Goal: Task Accomplishment & Management: Complete application form

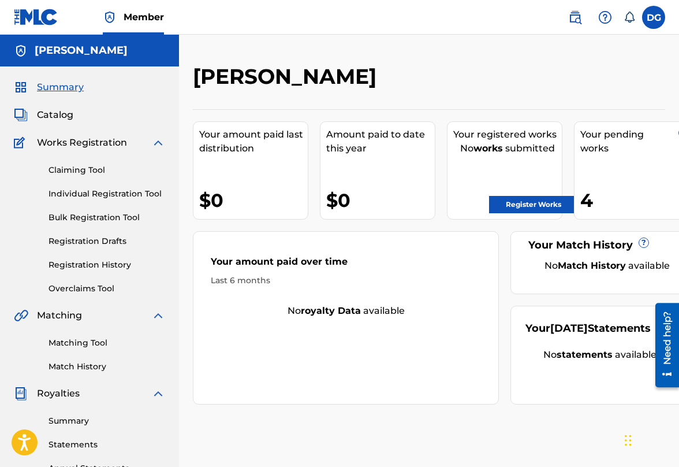
click at [65, 113] on span "Catalog" at bounding box center [55, 115] width 36 height 14
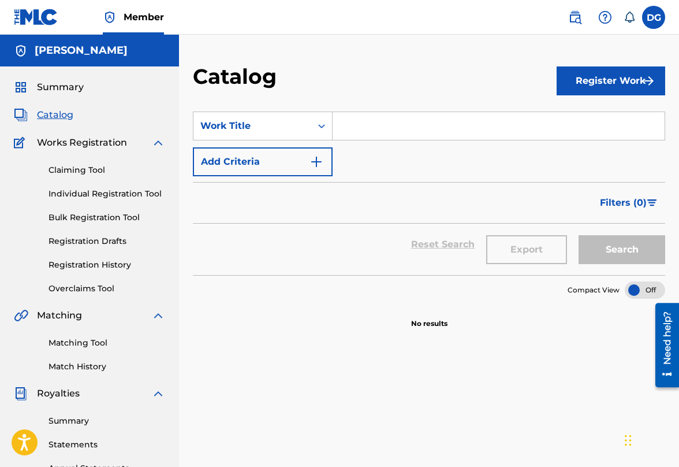
click at [632, 84] on button "Register Work" at bounding box center [611, 80] width 109 height 29
click at [124, 244] on link "Registration Drafts" at bounding box center [107, 241] width 117 height 12
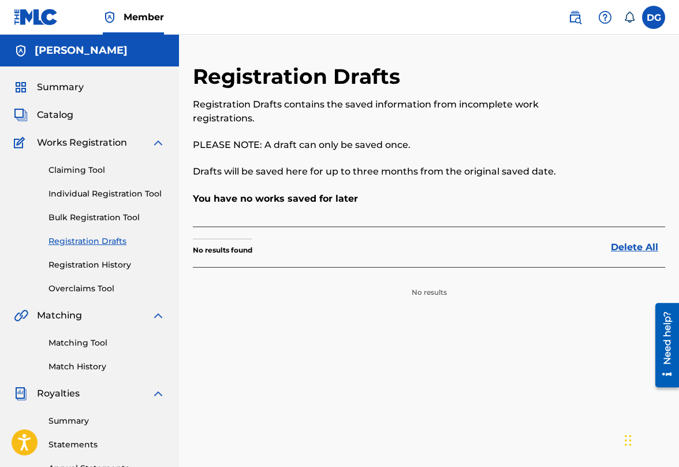
click at [117, 267] on link "Registration History" at bounding box center [107, 265] width 117 height 12
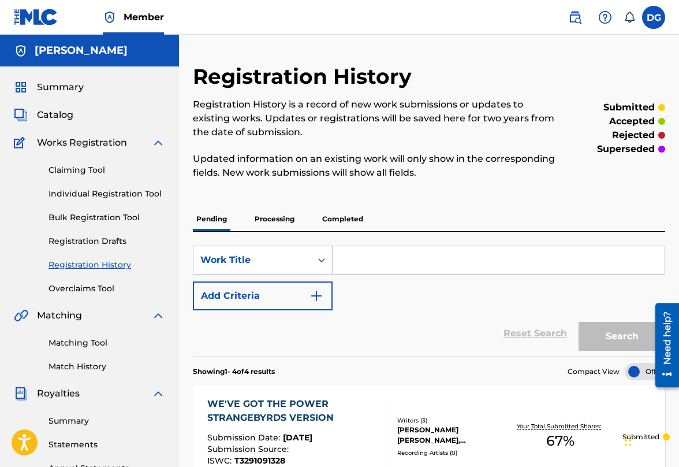
click at [281, 216] on p "Processing" at bounding box center [274, 219] width 47 height 24
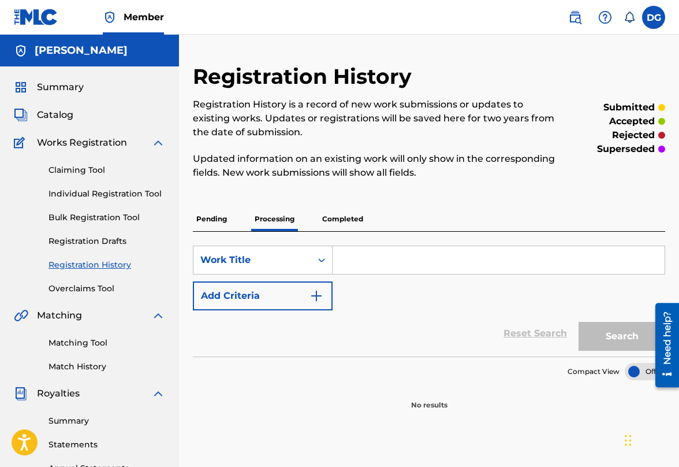
click at [213, 224] on p "Pending" at bounding box center [212, 219] width 38 height 24
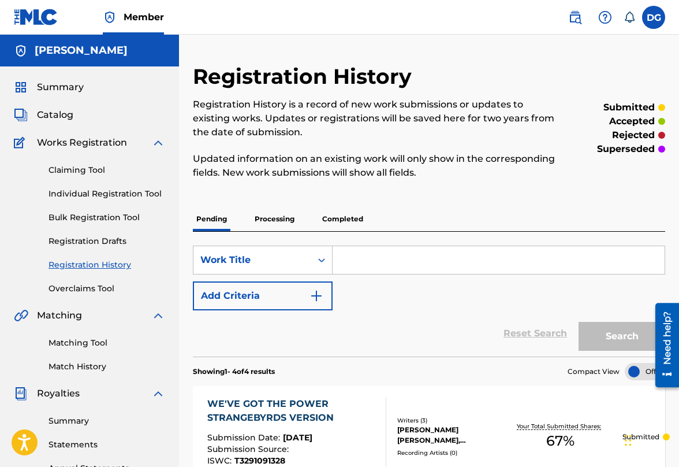
click at [94, 193] on link "Individual Registration Tool" at bounding box center [107, 194] width 117 height 12
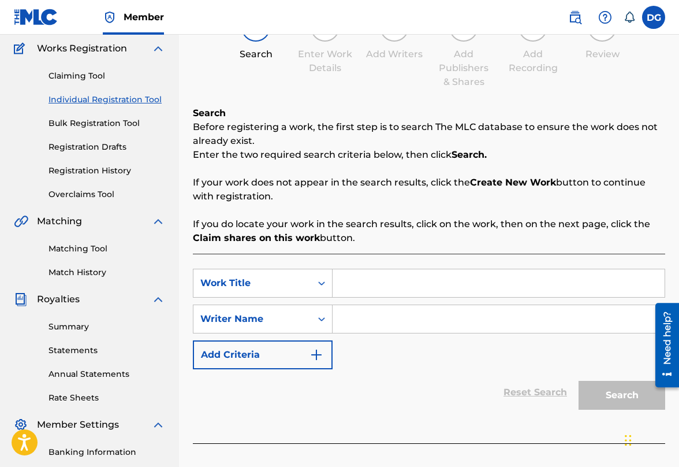
scroll to position [98, 0]
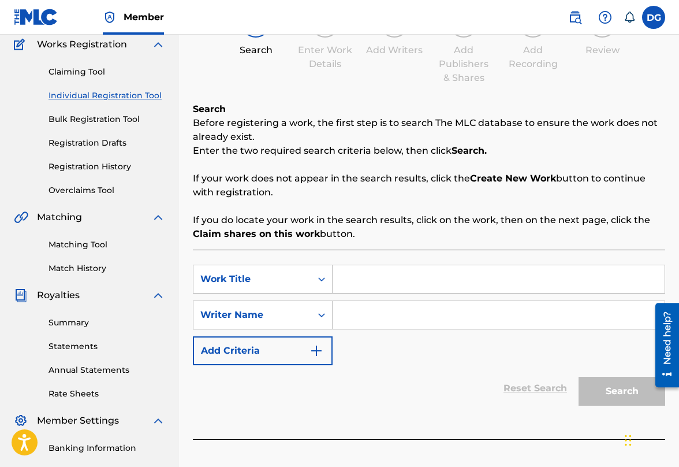
click at [369, 277] on input "Search Form" at bounding box center [499, 279] width 332 height 28
type input "PICK UP STICKS"
click at [369, 319] on input "Search Form" at bounding box center [499, 315] width 332 height 28
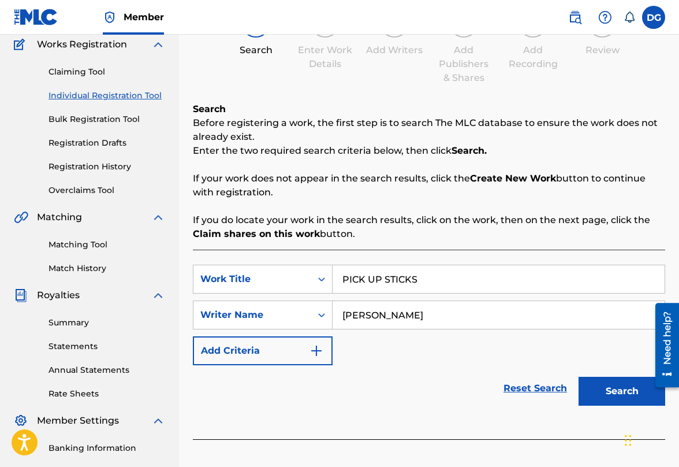
click at [622, 399] on button "Search" at bounding box center [622, 391] width 87 height 29
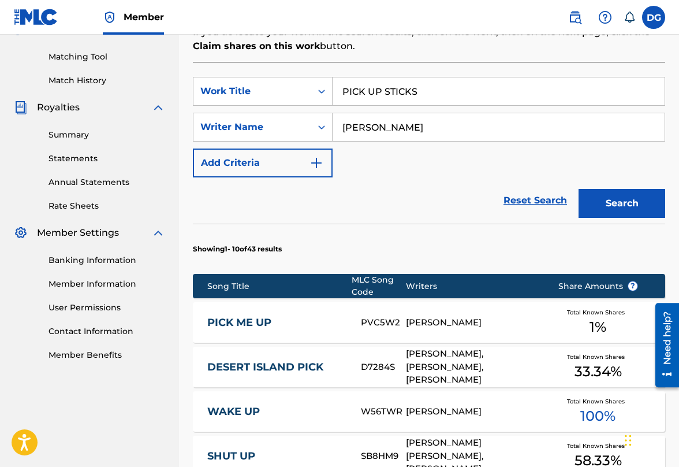
scroll to position [0, 0]
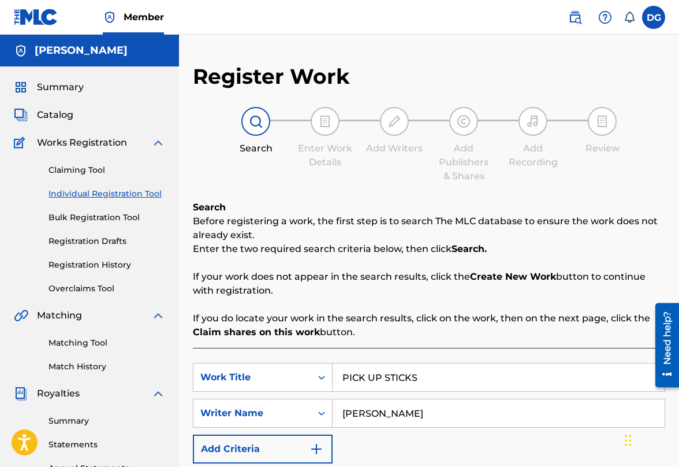
click at [263, 443] on button "Add Criteria" at bounding box center [263, 448] width 140 height 29
drag, startPoint x: 397, startPoint y: 411, endPoint x: 328, endPoint y: 412, distance: 69.3
click at [328, 412] on div "SearchWithCriteriad8db6896-0f78-4544-adef-b0efb9e916cb Writer Name [PERSON_NAME]" at bounding box center [429, 413] width 472 height 29
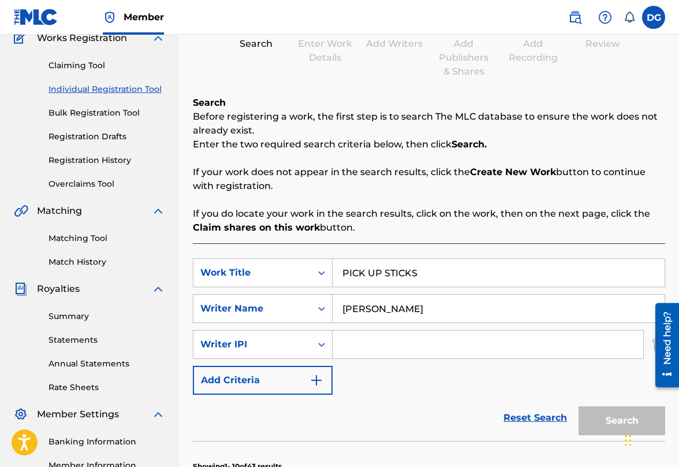
scroll to position [117, 0]
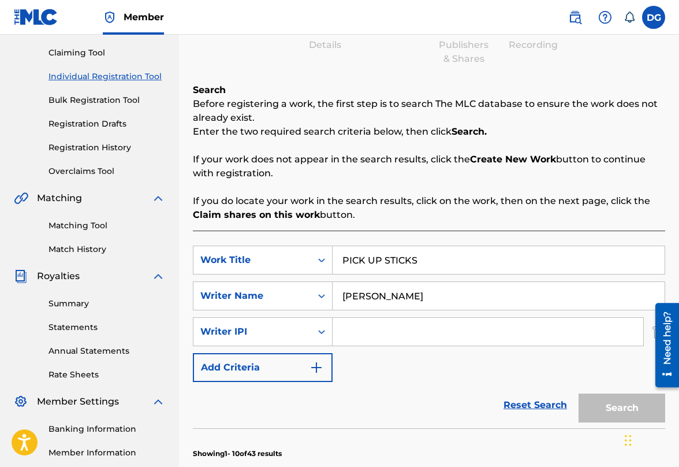
type input "[PERSON_NAME]"
click at [388, 329] on input "Search Form" at bounding box center [488, 332] width 311 height 28
type input "0052850542"
click at [620, 407] on button "Search" at bounding box center [622, 407] width 87 height 29
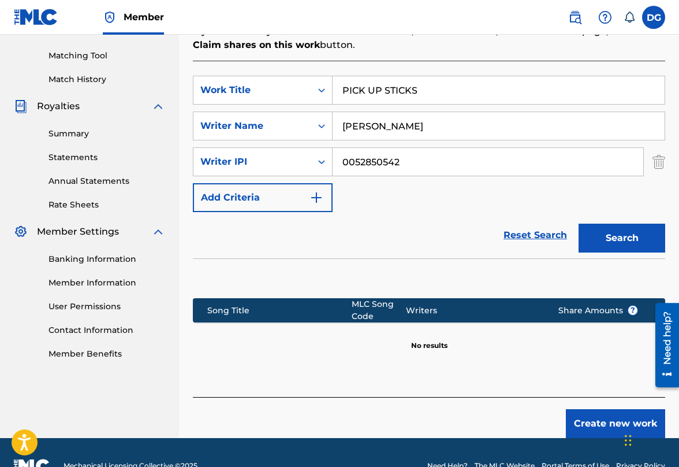
scroll to position [305, 0]
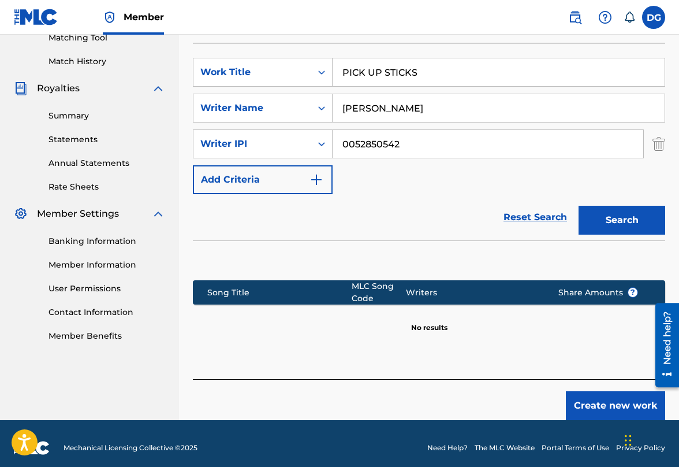
click at [609, 406] on button "Create new work" at bounding box center [615, 405] width 99 height 29
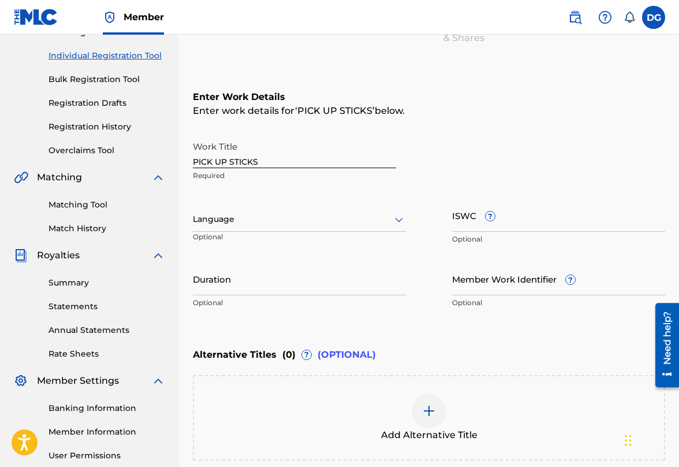
scroll to position [140, 0]
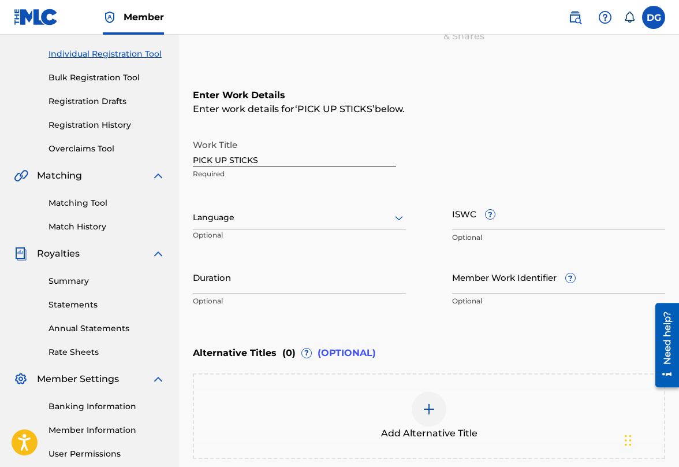
click at [285, 219] on div at bounding box center [299, 217] width 213 height 14
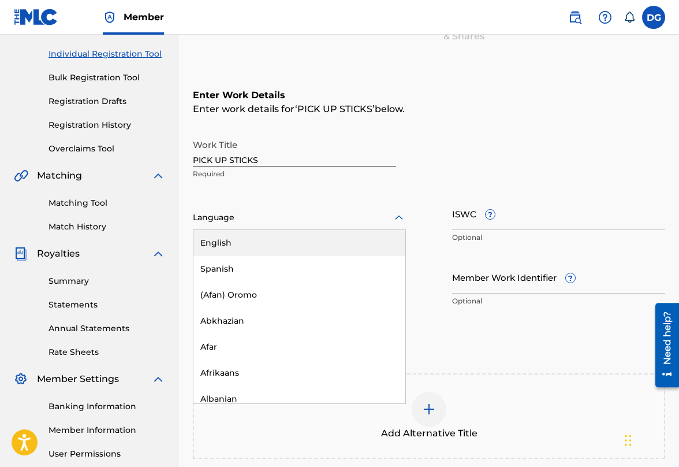
click at [279, 245] on div "English" at bounding box center [300, 243] width 212 height 26
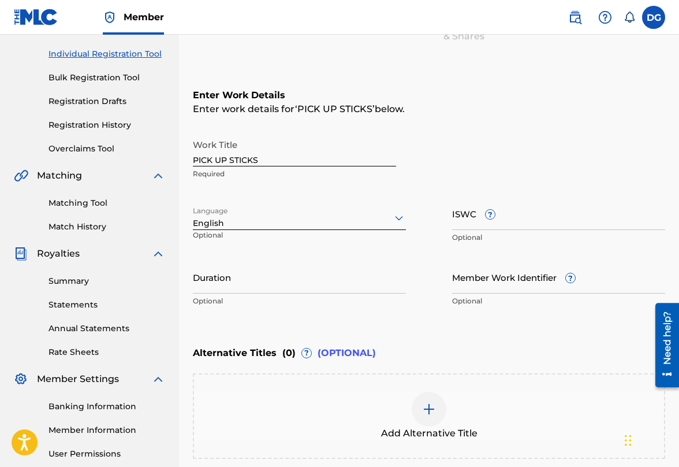
click at [470, 221] on input "ISWC ?" at bounding box center [558, 213] width 213 height 33
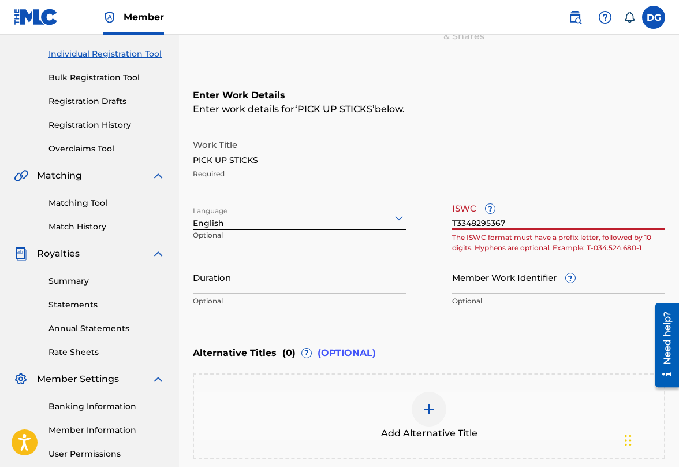
click at [500, 289] on input "Member Work Identifier ?" at bounding box center [558, 277] width 213 height 33
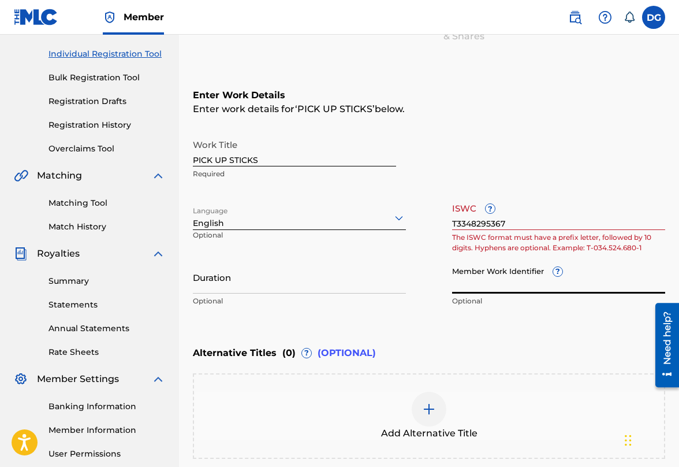
click at [456, 224] on input "T3348295367" at bounding box center [558, 213] width 213 height 33
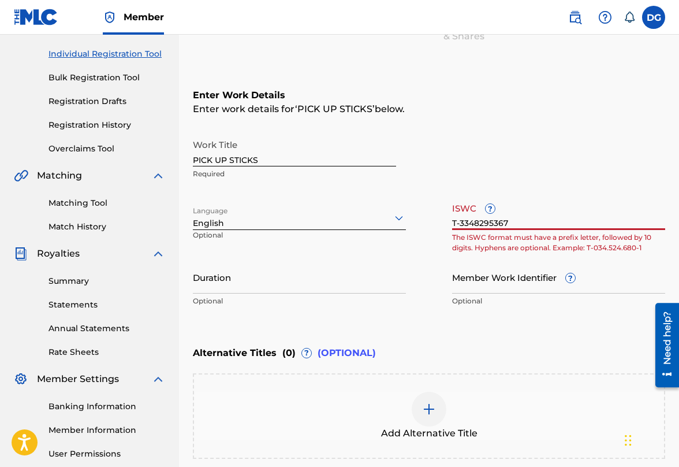
click at [475, 224] on input "T-3348295367" at bounding box center [558, 213] width 213 height 33
click at [492, 222] on input "T-334.8295367" at bounding box center [558, 213] width 213 height 33
click at [507, 222] on input "T-334.829.5367" at bounding box center [558, 213] width 213 height 33
type input "T-334.829.536-7"
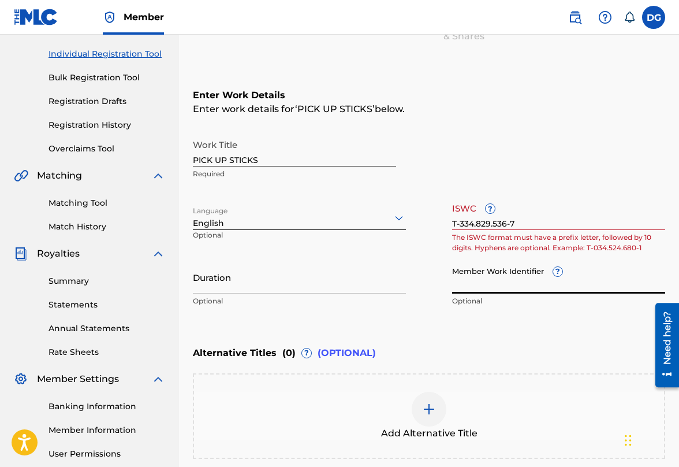
click at [519, 261] on input "Member Work Identifier ?" at bounding box center [558, 277] width 213 height 33
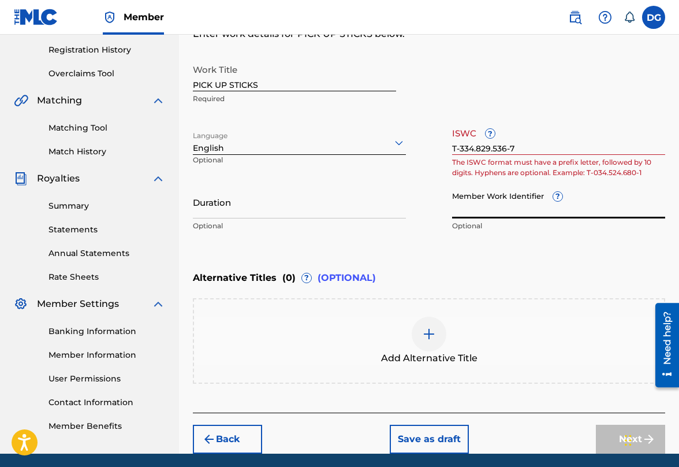
scroll to position [217, 0]
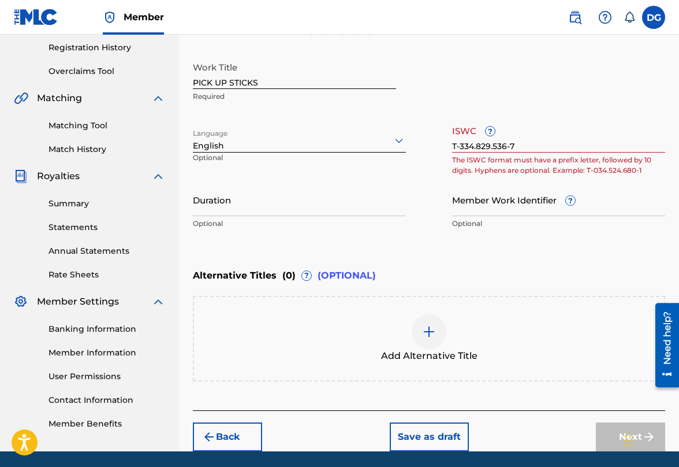
click at [426, 340] on div at bounding box center [429, 331] width 35 height 35
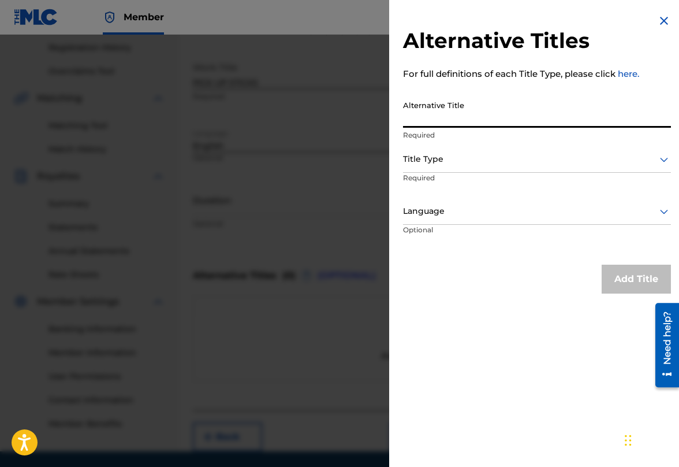
click at [451, 109] on input "Alternative Title" at bounding box center [537, 111] width 268 height 33
type input "PICK UP STIX"
click at [455, 161] on div at bounding box center [537, 159] width 268 height 14
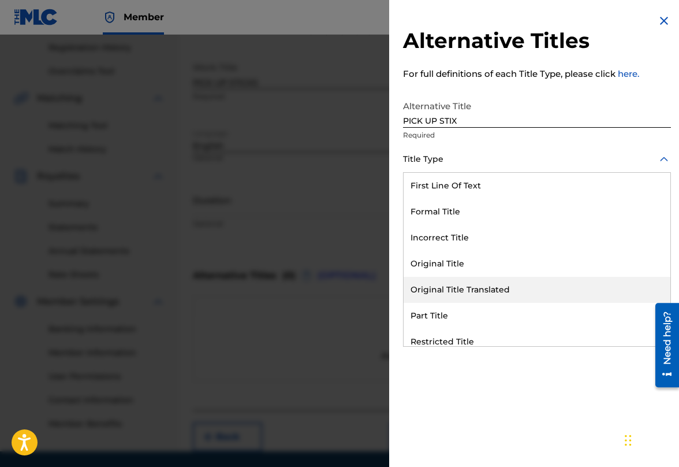
scroll to position [113, 0]
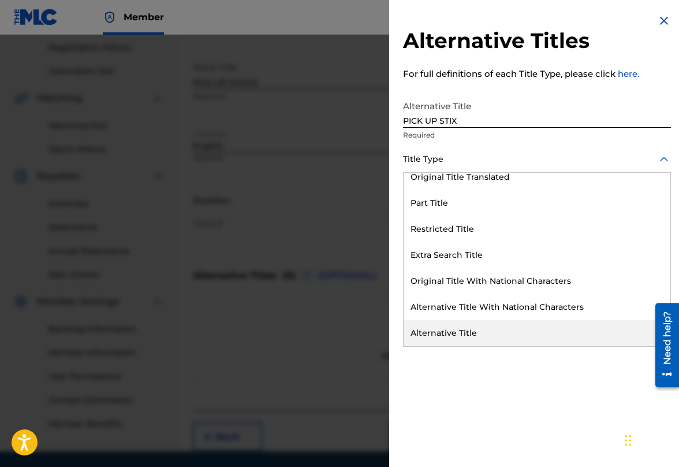
click at [458, 326] on div "Alternative Title" at bounding box center [537, 333] width 267 height 26
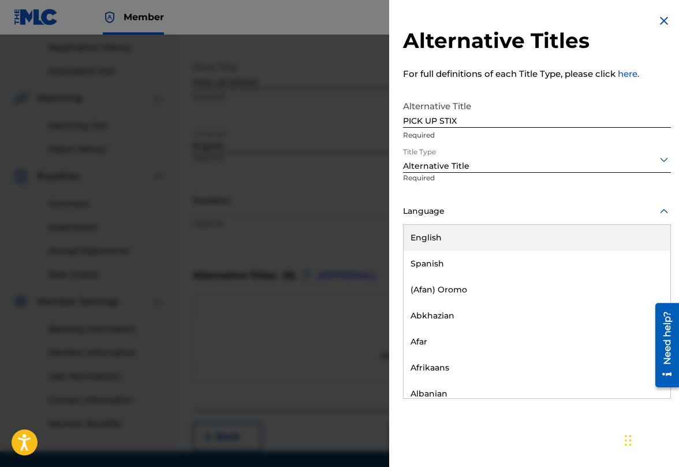
click at [604, 213] on div at bounding box center [537, 211] width 268 height 14
click at [589, 233] on div "English" at bounding box center [537, 238] width 267 height 26
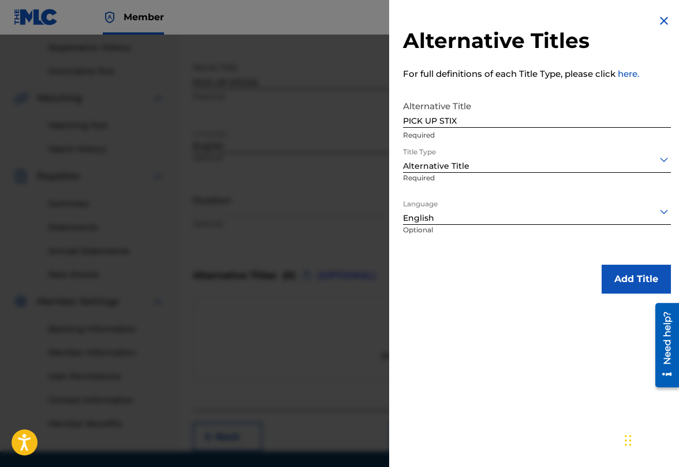
click at [637, 281] on button "Add Title" at bounding box center [636, 279] width 69 height 29
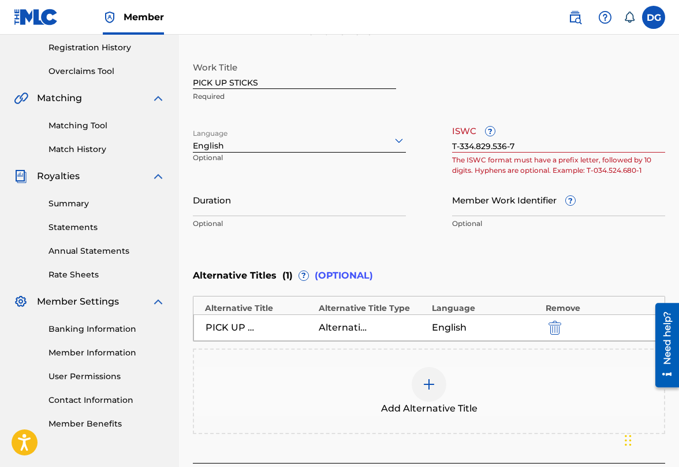
click at [429, 385] on img at bounding box center [429, 384] width 14 height 14
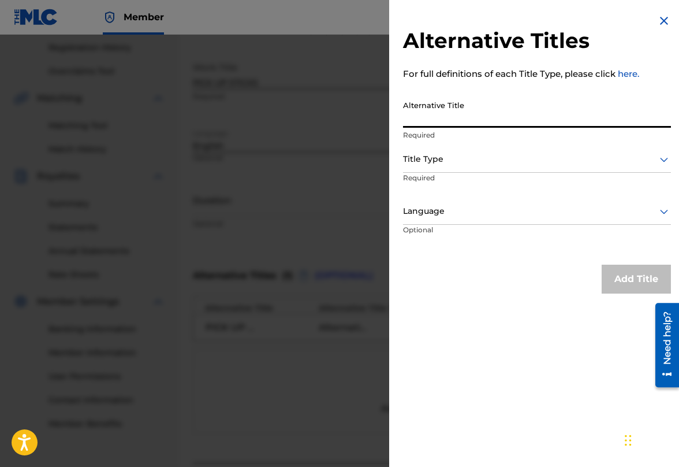
click at [455, 116] on input "Alternative Title" at bounding box center [537, 111] width 268 height 33
type input "PICK UP STICKS THROW AWAY THE MICROCHIPS"
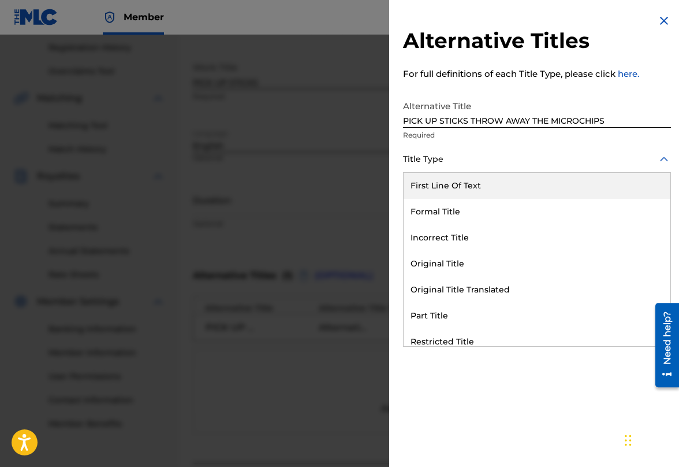
click at [447, 158] on div at bounding box center [537, 159] width 268 height 14
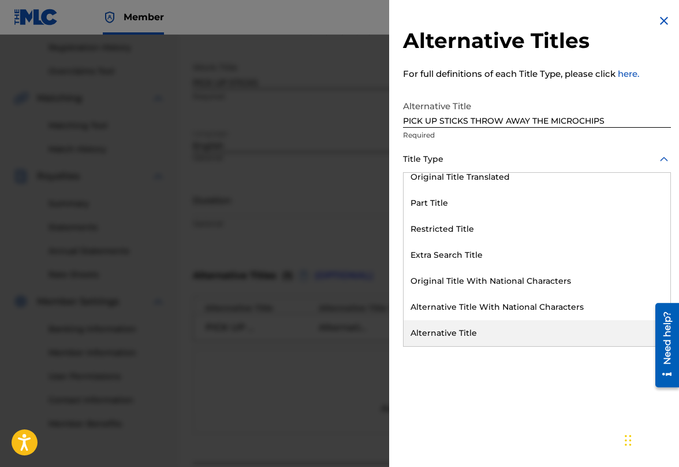
click at [450, 337] on div "Alternative Title" at bounding box center [537, 333] width 267 height 26
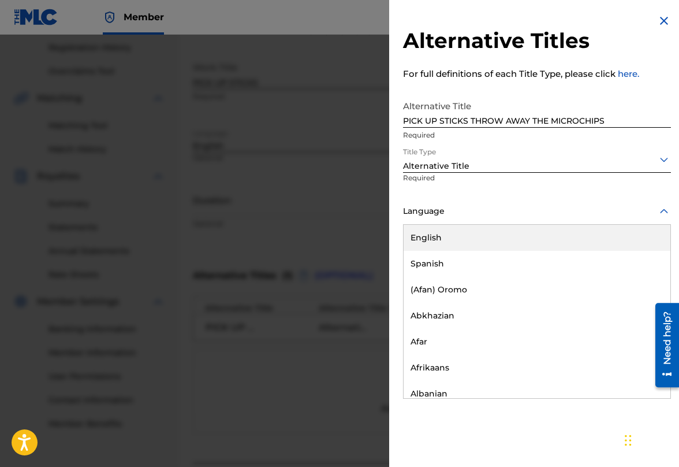
click at [466, 215] on div at bounding box center [537, 211] width 268 height 14
click at [460, 241] on div "English" at bounding box center [537, 238] width 267 height 26
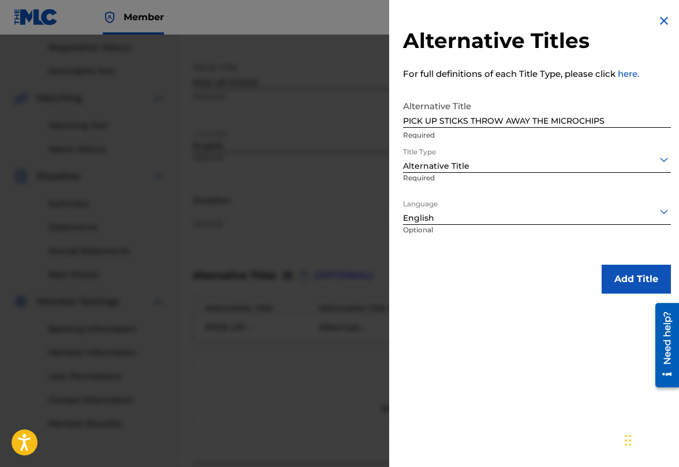
click at [629, 276] on button "Add Title" at bounding box center [636, 279] width 69 height 29
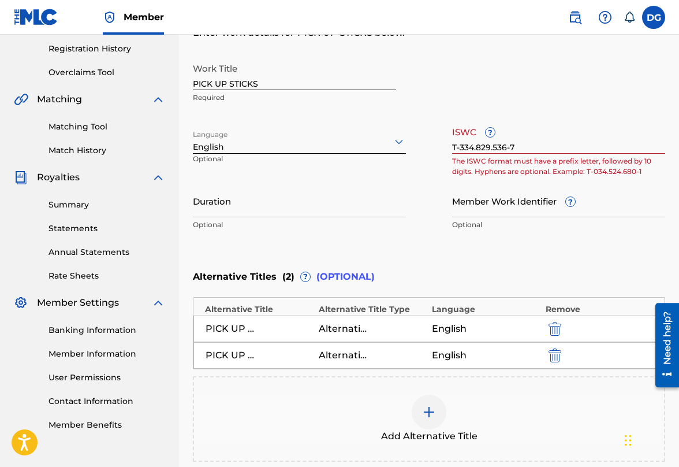
scroll to position [207, 0]
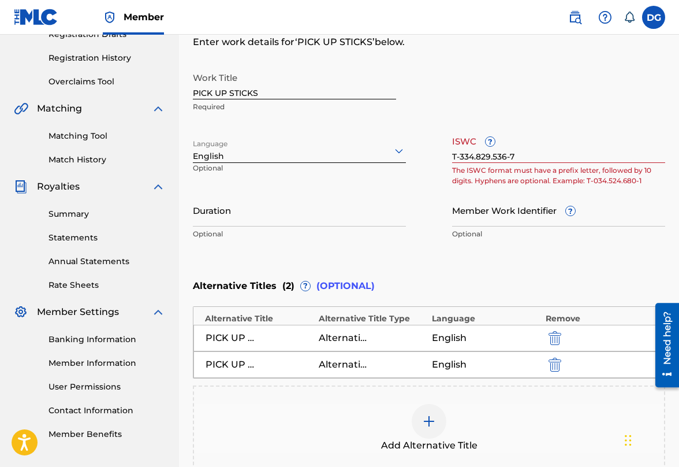
click at [511, 154] on input "T-334.829.536-7" at bounding box center [558, 146] width 213 height 33
click at [495, 157] on input "T-334.829.5367" at bounding box center [558, 146] width 213 height 33
click at [477, 158] on input "T-334.8295367" at bounding box center [558, 146] width 213 height 33
click at [460, 157] on input "T-3348295367" at bounding box center [558, 146] width 213 height 33
click at [477, 198] on input "Member Work Identifier ?" at bounding box center [558, 210] width 213 height 33
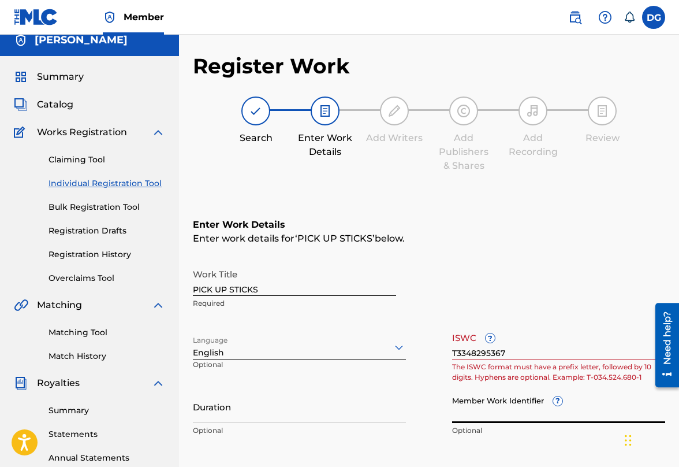
scroll to position [0, 0]
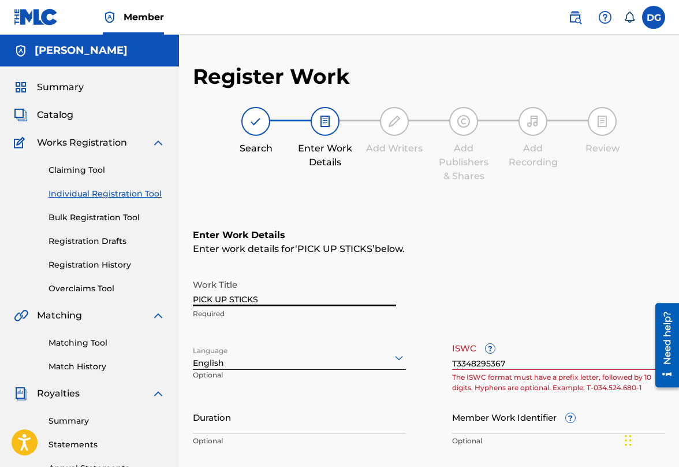
click at [277, 296] on input "PICK UP STICKS" at bounding box center [294, 289] width 203 height 33
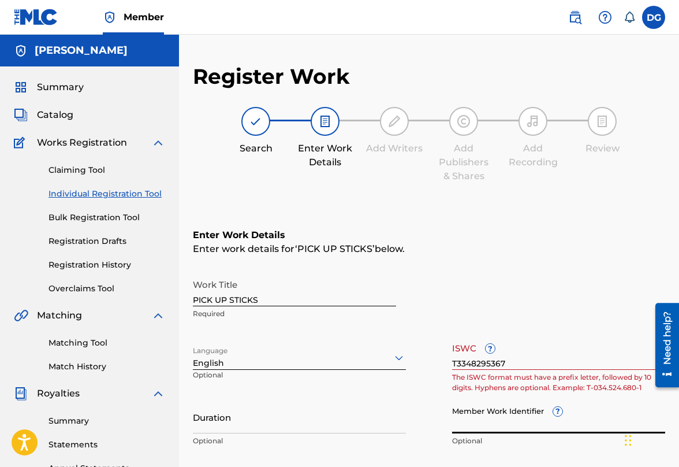
click at [477, 431] on input "Member Work Identifier ?" at bounding box center [558, 416] width 213 height 33
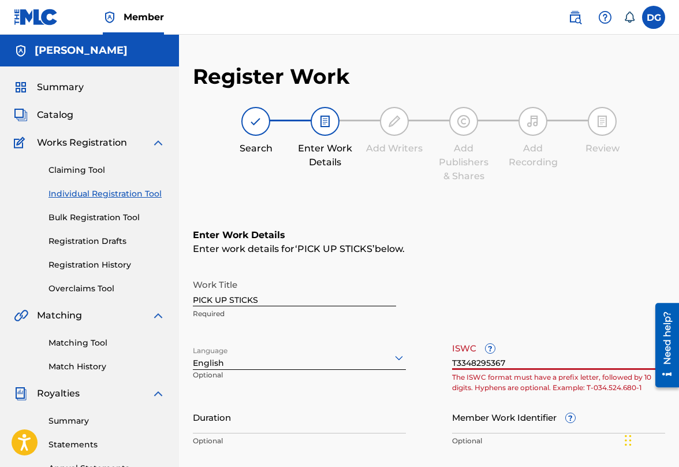
click at [517, 363] on input "T3348295367" at bounding box center [558, 353] width 213 height 33
click at [505, 360] on input "T3348295367" at bounding box center [558, 353] width 213 height 33
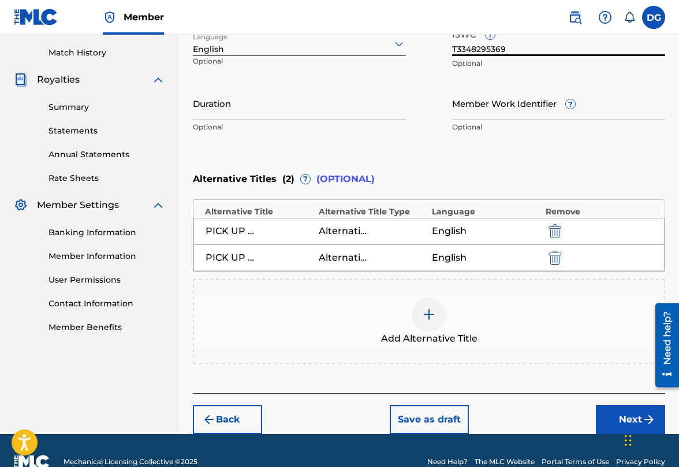
scroll to position [336, 0]
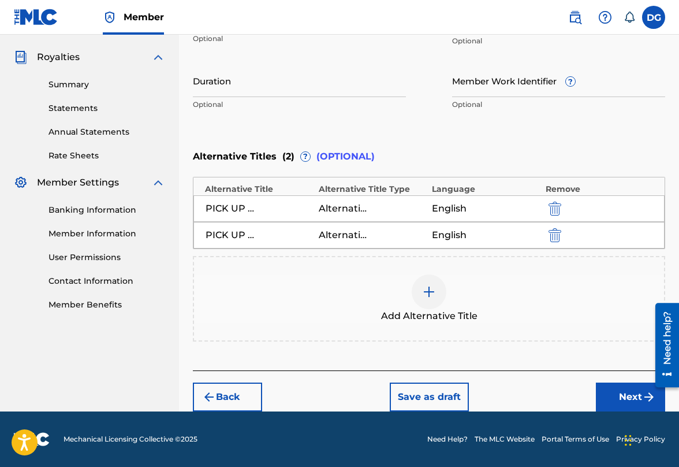
type input "T3348295369"
click at [629, 399] on button "Next" at bounding box center [630, 396] width 69 height 29
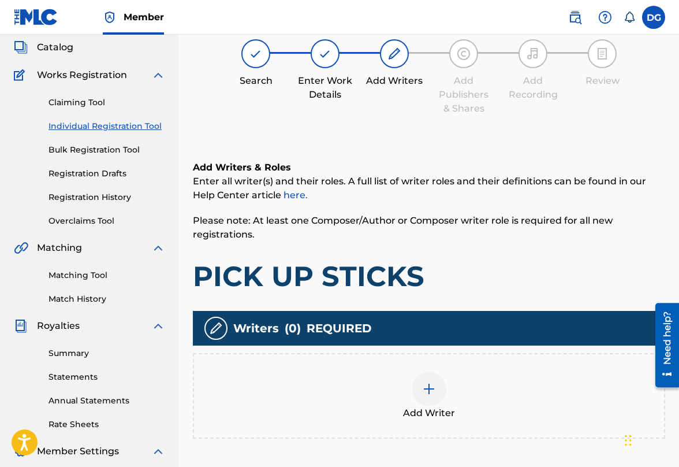
scroll to position [52, 0]
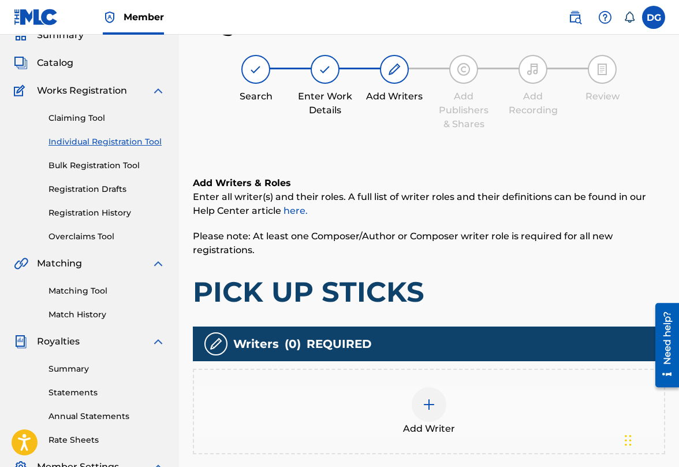
click at [430, 408] on img at bounding box center [429, 404] width 14 height 14
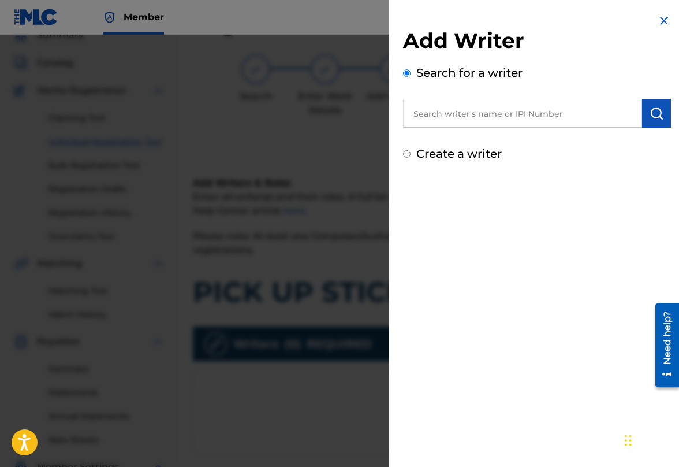
click at [461, 110] on input "text" at bounding box center [522, 113] width 239 height 29
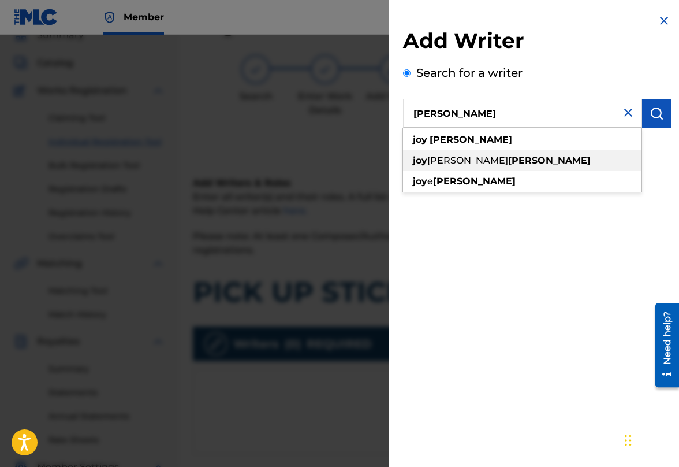
click at [501, 157] on div "[PERSON_NAME]" at bounding box center [522, 160] width 239 height 21
type input "[PERSON_NAME]"
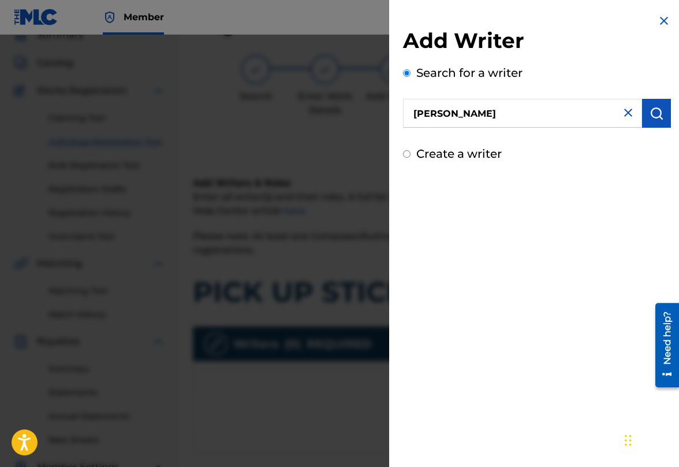
click at [657, 104] on button "submit" at bounding box center [656, 113] width 29 height 29
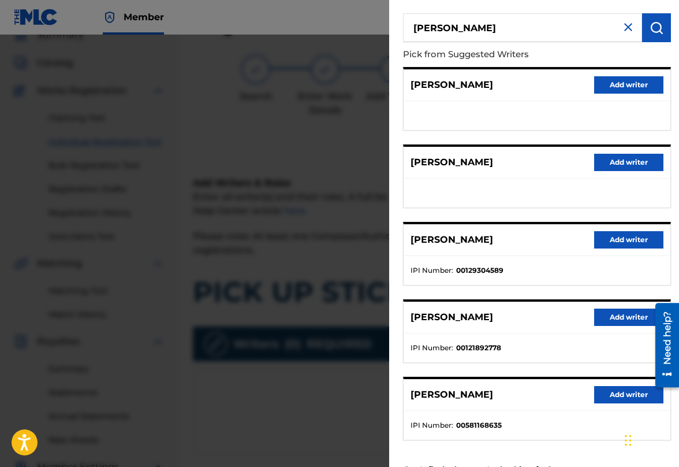
scroll to position [98, 0]
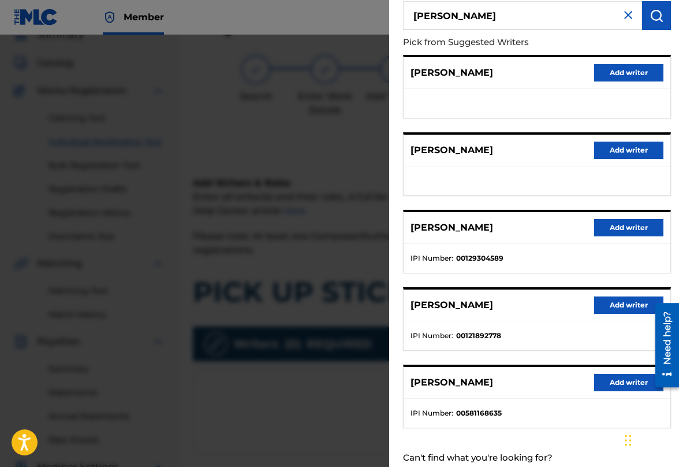
click at [607, 311] on button "Add writer" at bounding box center [628, 304] width 69 height 17
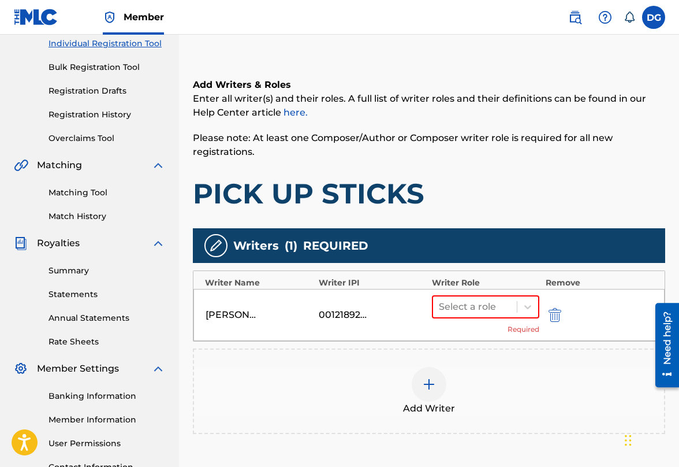
scroll to position [151, 0]
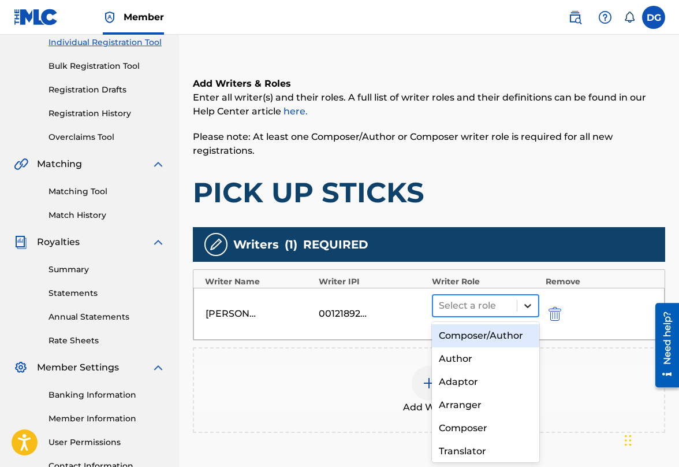
click at [529, 301] on icon at bounding box center [528, 306] width 12 height 12
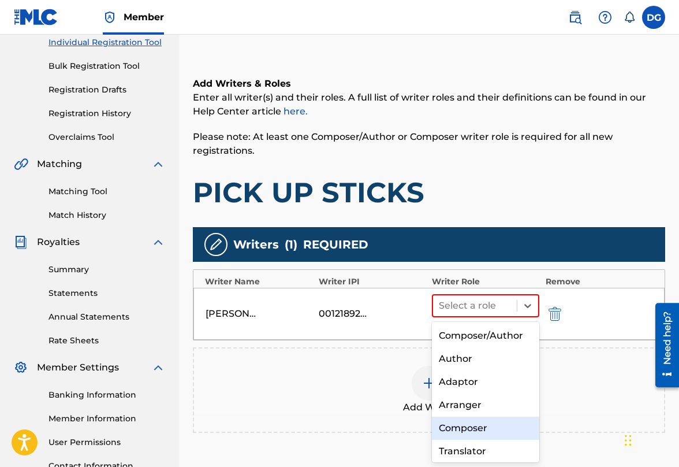
click at [509, 423] on div "Composer" at bounding box center [485, 427] width 107 height 23
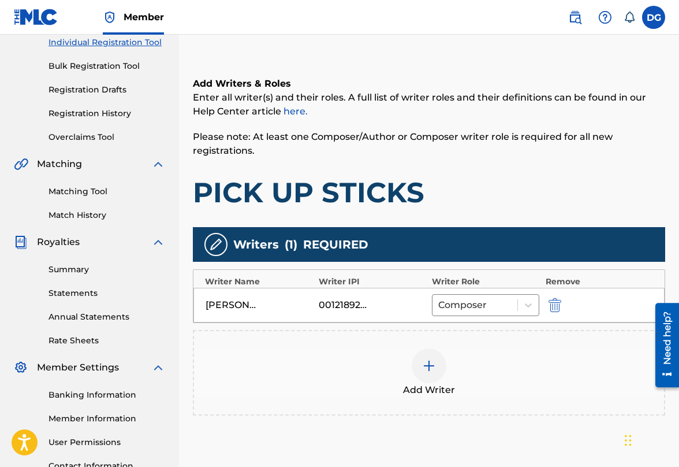
click at [428, 363] on img at bounding box center [429, 366] width 14 height 14
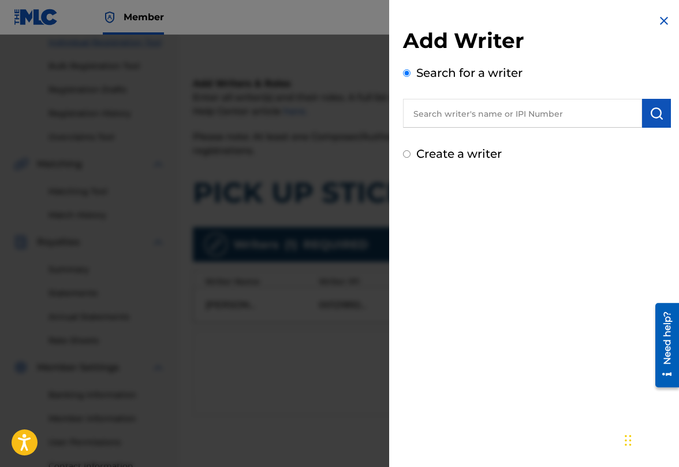
click at [480, 114] on input "text" at bounding box center [522, 113] width 239 height 29
type input "00138928636"
click at [650, 117] on img "submit" at bounding box center [657, 113] width 14 height 14
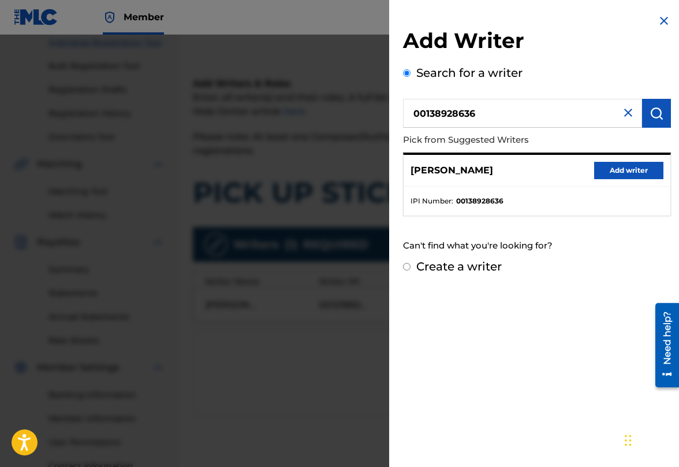
click at [620, 173] on button "Add writer" at bounding box center [628, 170] width 69 height 17
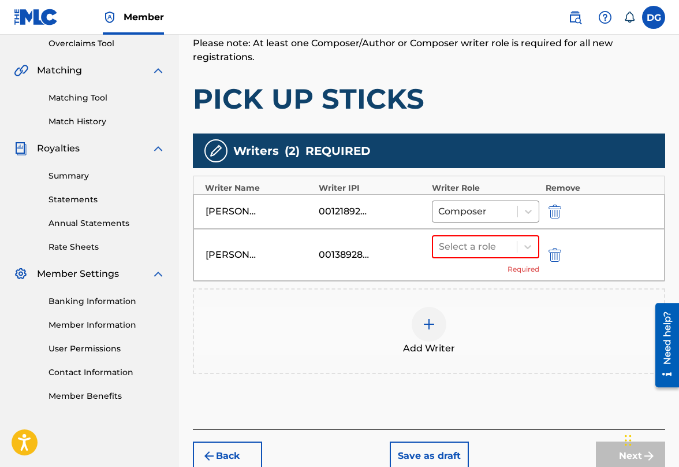
scroll to position [251, 0]
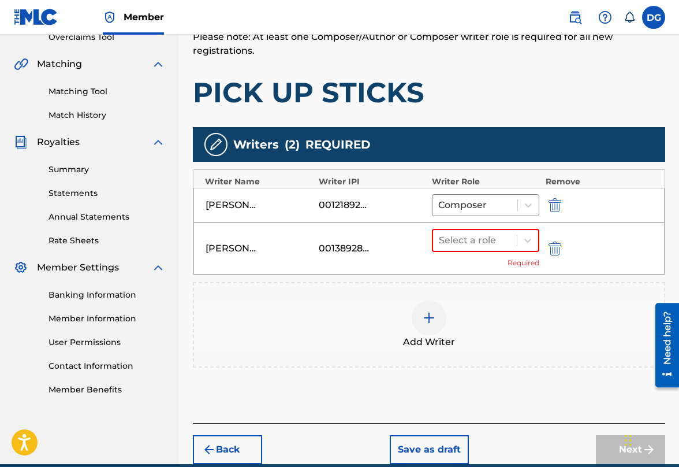
click at [427, 318] on img at bounding box center [429, 318] width 14 height 14
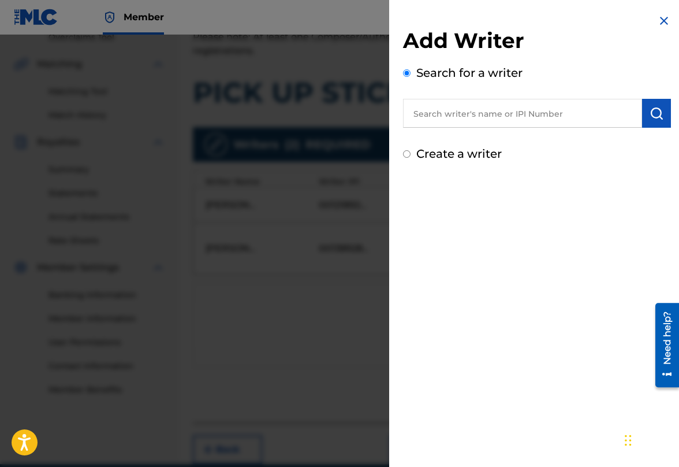
click at [464, 114] on input "text" at bounding box center [522, 113] width 239 height 29
type input "00528505452"
click at [653, 114] on img "submit" at bounding box center [657, 113] width 14 height 14
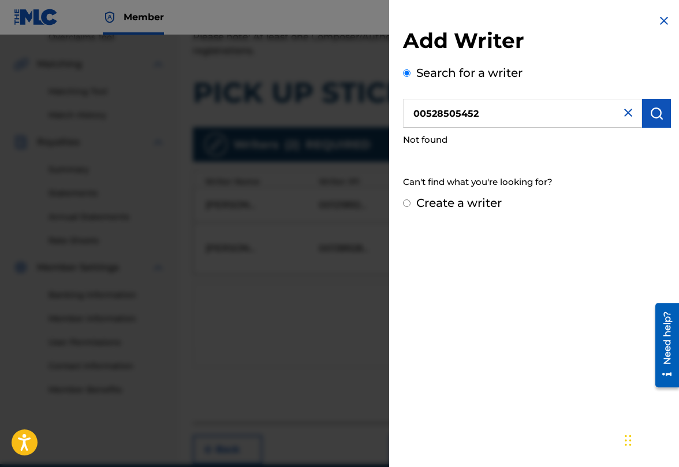
click at [479, 116] on input "00528505452" at bounding box center [522, 113] width 239 height 29
click at [450, 116] on input "00528505452" at bounding box center [522, 113] width 239 height 29
click at [662, 115] on button "submit" at bounding box center [656, 113] width 29 height 29
click at [407, 203] on input "Create a writer" at bounding box center [407, 203] width 8 height 8
radio input "false"
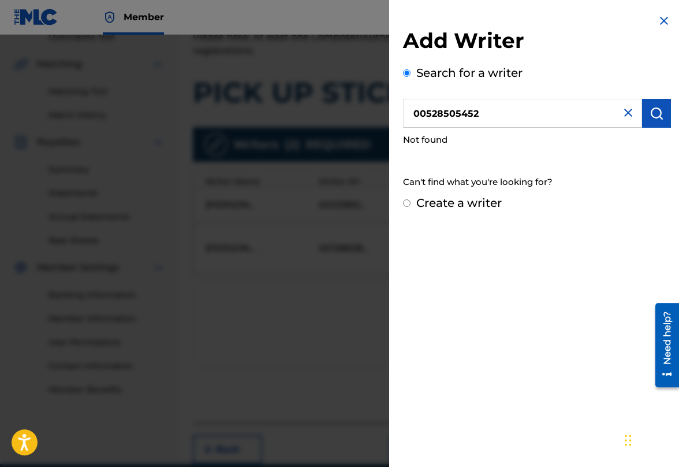
radio input "true"
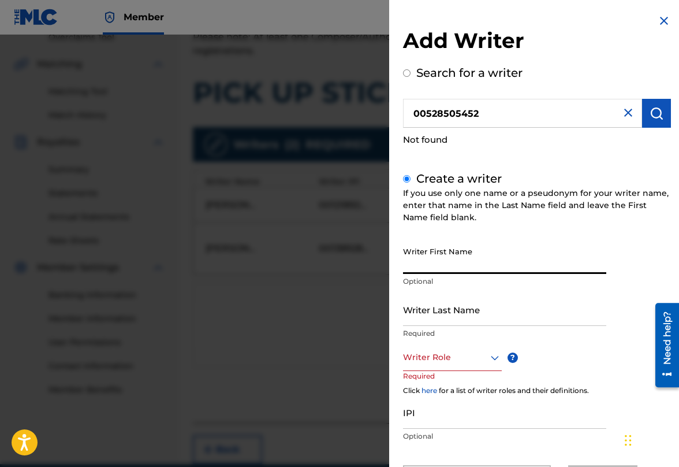
click at [435, 263] on input "Writer First Name" at bounding box center [504, 257] width 203 height 33
type input "S"
type input "[PERSON_NAME]"
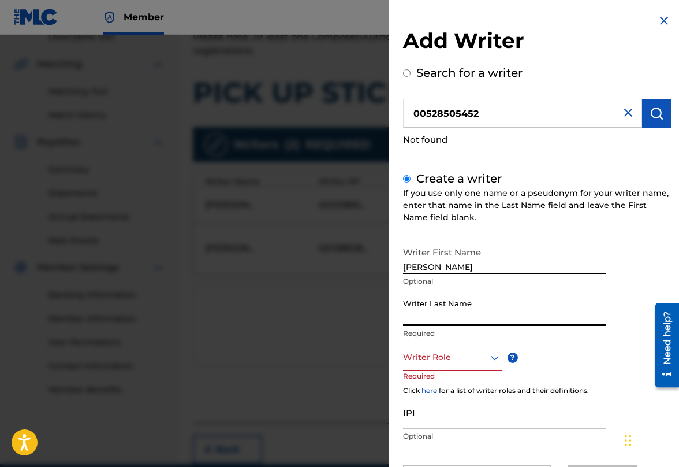
click at [429, 313] on input "Writer Last Name" at bounding box center [504, 309] width 203 height 33
type input "[PERSON_NAME]"
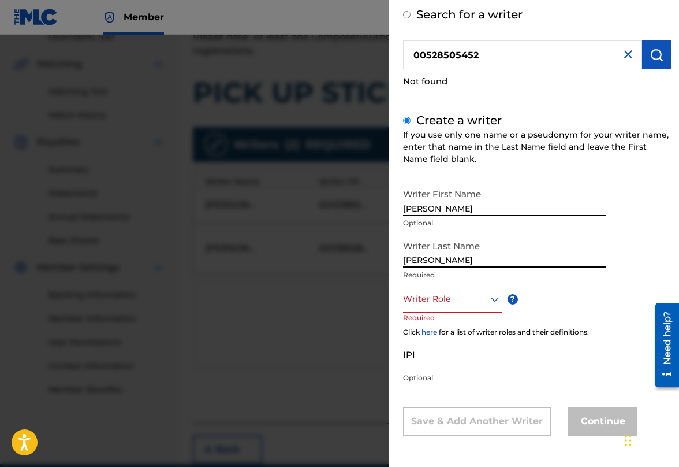
click at [420, 312] on div "Writer Role" at bounding box center [452, 300] width 99 height 26
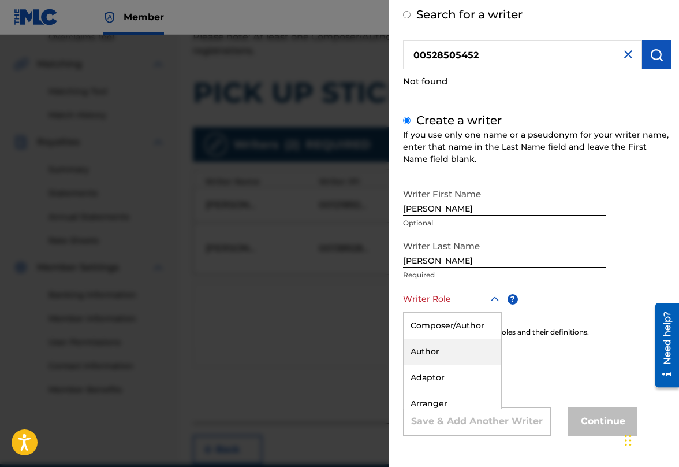
click at [423, 354] on div "Author" at bounding box center [453, 351] width 98 height 26
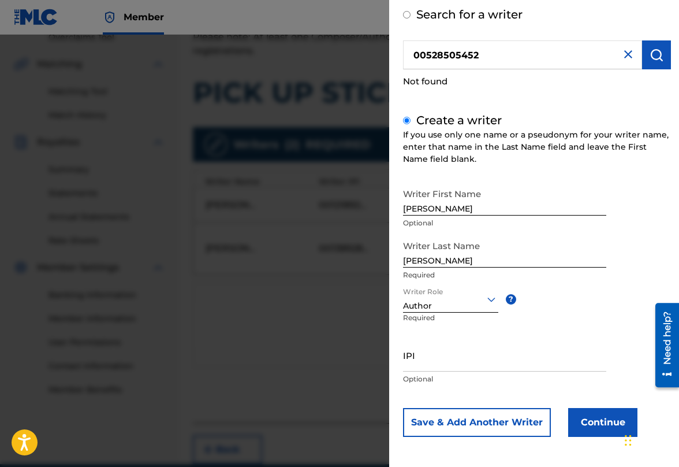
click at [424, 367] on input "IPI" at bounding box center [504, 354] width 203 height 33
click at [428, 363] on input "00528505452" at bounding box center [504, 354] width 203 height 33
click at [441, 366] on input "00528505452" at bounding box center [504, 354] width 203 height 33
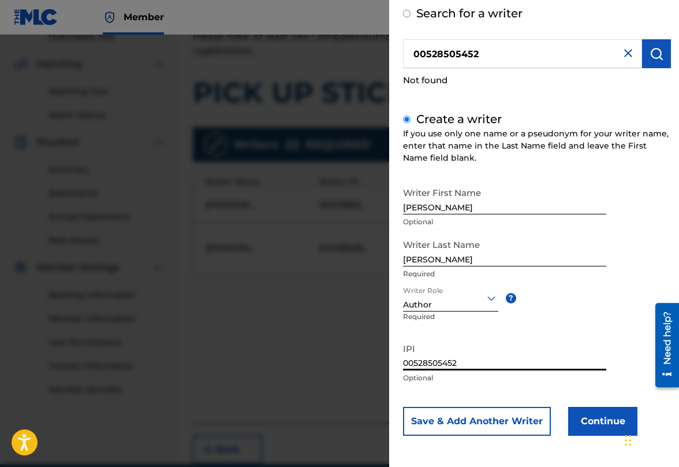
type input "00528505452"
click at [609, 423] on button "Continue" at bounding box center [602, 421] width 69 height 29
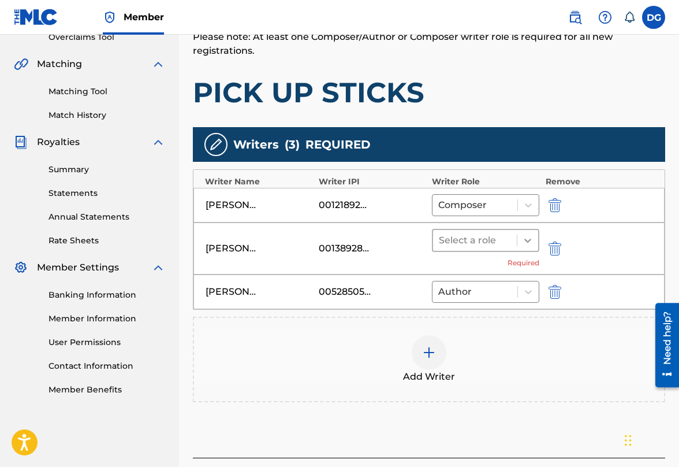
click at [530, 235] on icon at bounding box center [528, 241] width 12 height 12
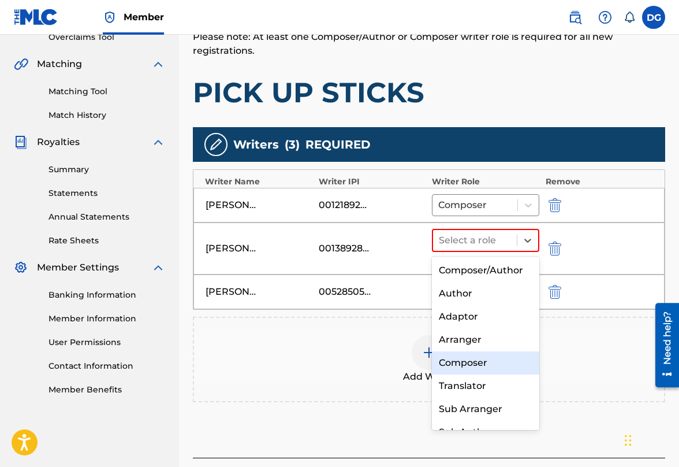
click at [485, 359] on div "Composer" at bounding box center [485, 362] width 107 height 23
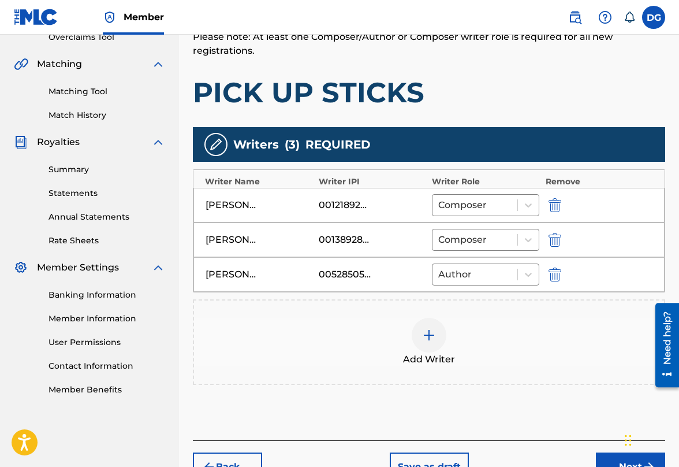
scroll to position [321, 0]
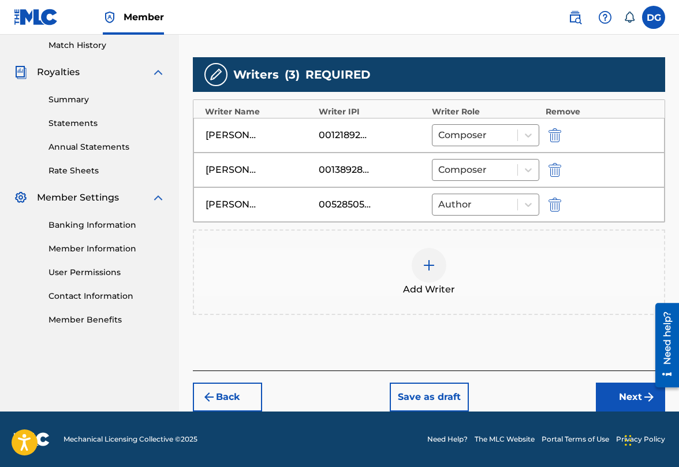
click at [624, 401] on button "Next" at bounding box center [630, 396] width 69 height 29
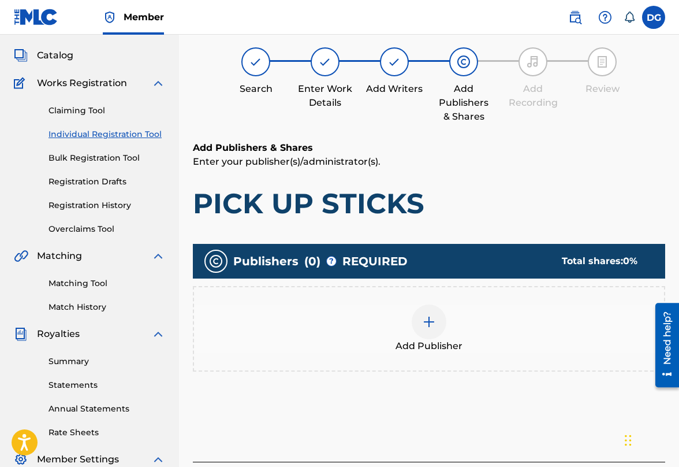
scroll to position [52, 0]
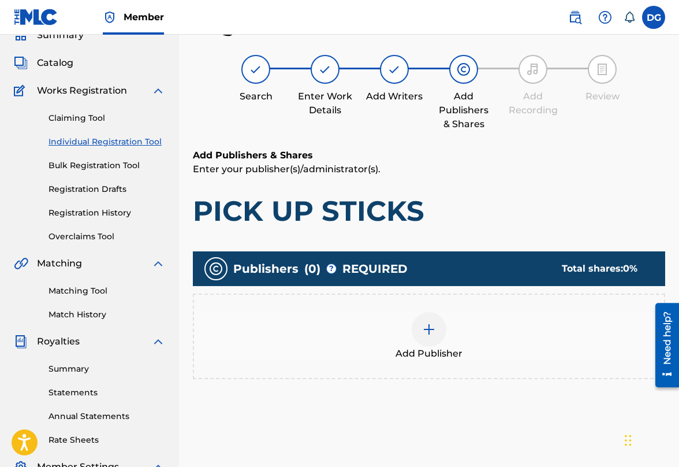
click at [426, 333] on img at bounding box center [429, 329] width 14 height 14
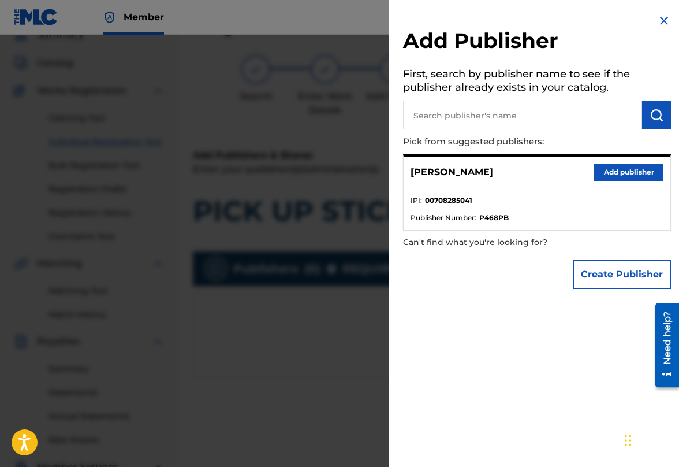
click at [614, 165] on button "Add publisher" at bounding box center [628, 171] width 69 height 17
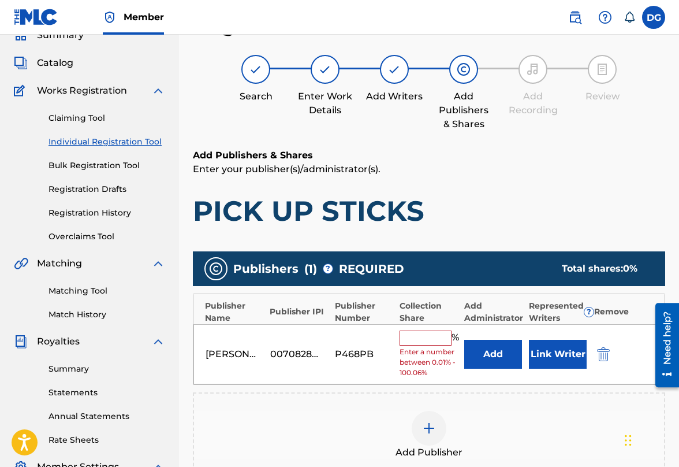
click at [417, 341] on input "text" at bounding box center [426, 337] width 52 height 15
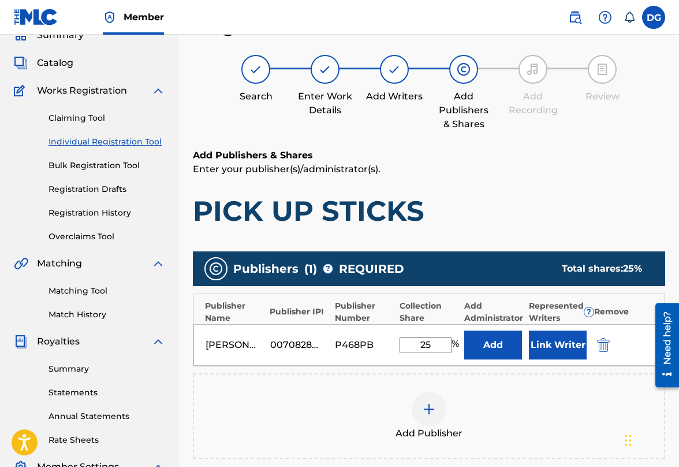
type input "25"
click at [541, 347] on button "Link Writer" at bounding box center [558, 344] width 58 height 29
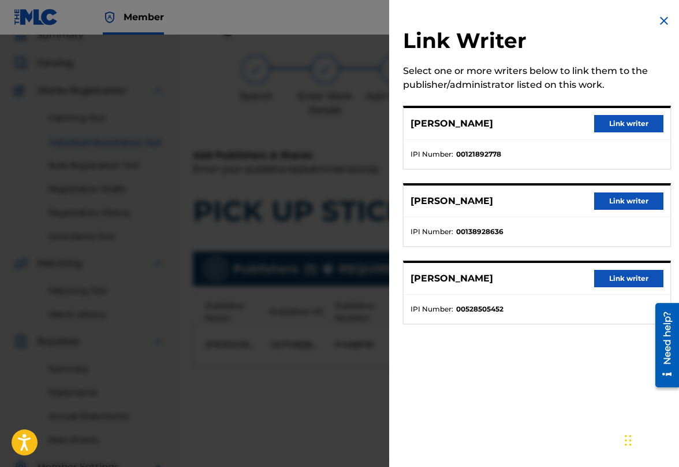
click at [624, 272] on button "Link writer" at bounding box center [628, 278] width 69 height 17
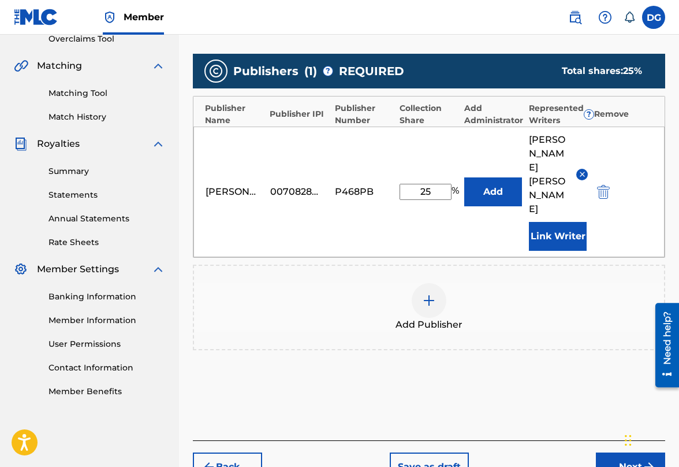
scroll to position [278, 0]
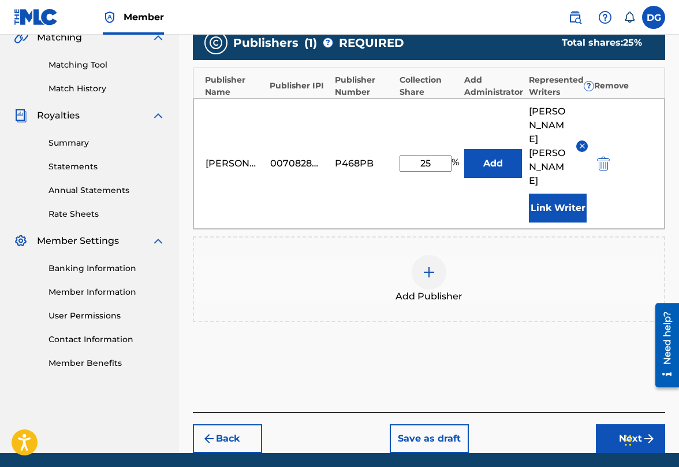
click at [630, 424] on button "Next" at bounding box center [630, 438] width 69 height 29
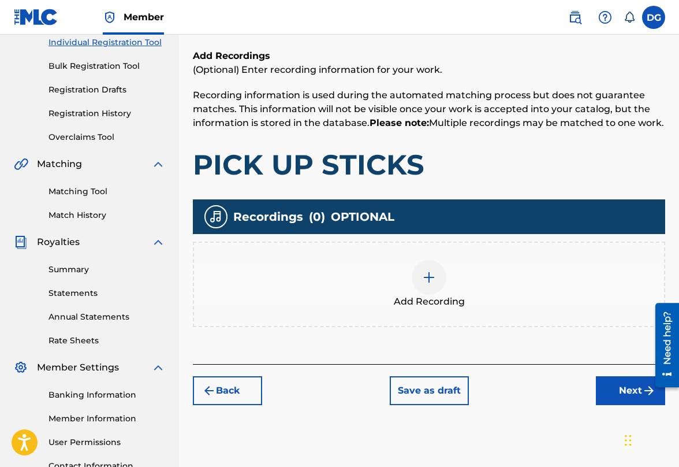
scroll to position [250, 0]
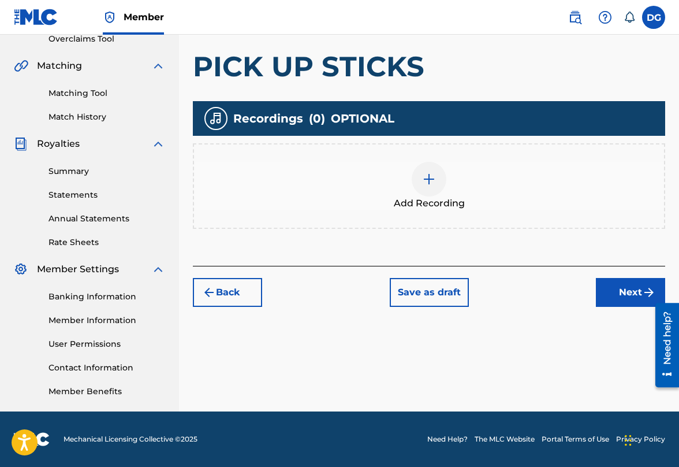
click at [639, 293] on button "Next" at bounding box center [630, 292] width 69 height 29
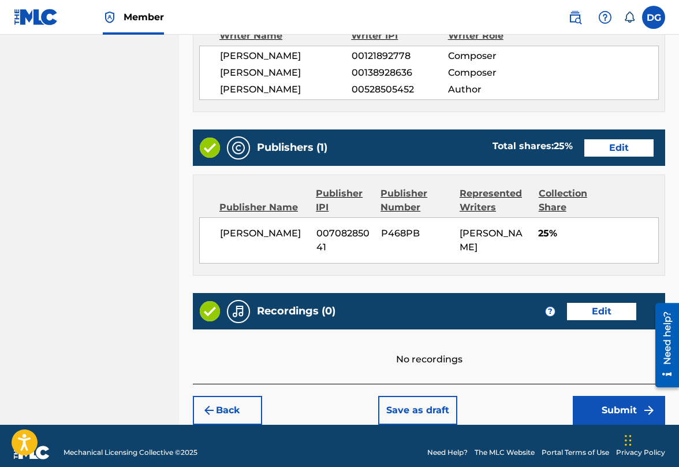
scroll to position [657, 0]
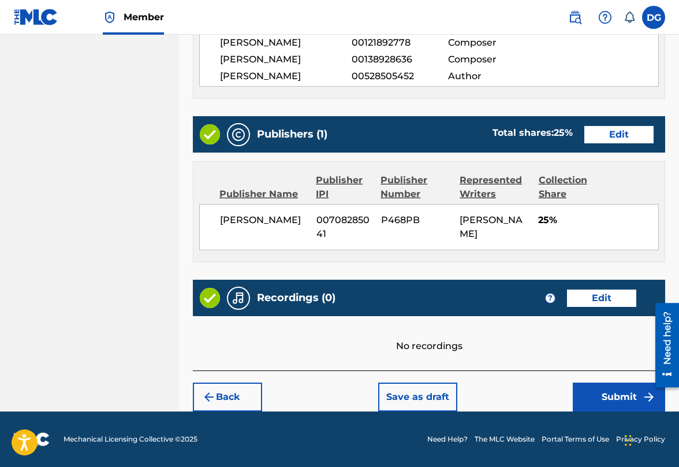
click at [630, 405] on button "Submit" at bounding box center [619, 396] width 92 height 29
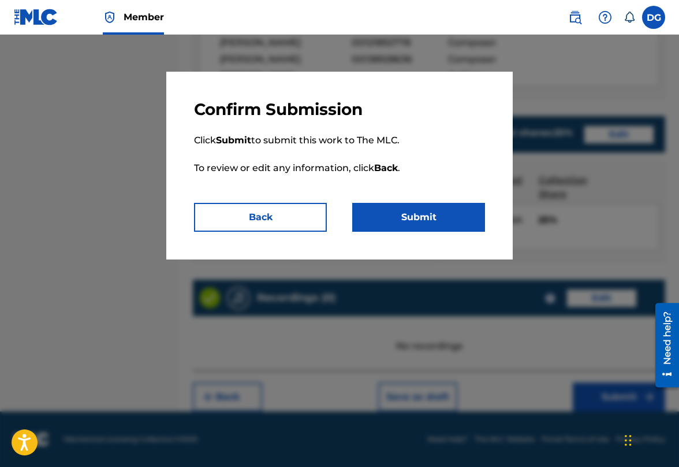
click at [449, 223] on button "Submit" at bounding box center [418, 217] width 133 height 29
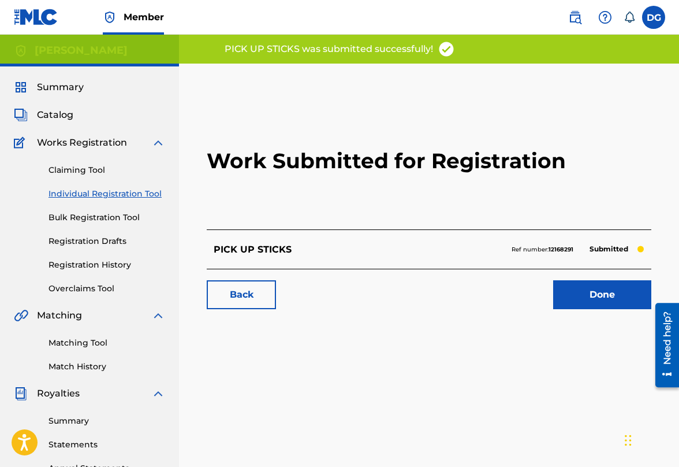
click at [608, 291] on link "Done" at bounding box center [602, 294] width 98 height 29
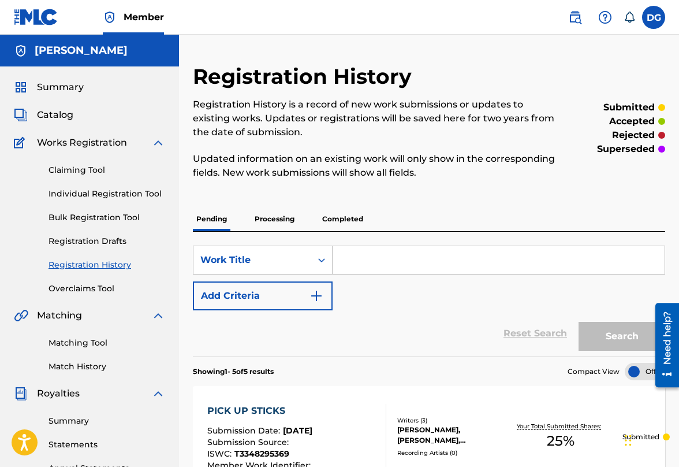
click at [102, 193] on link "Individual Registration Tool" at bounding box center [107, 194] width 117 height 12
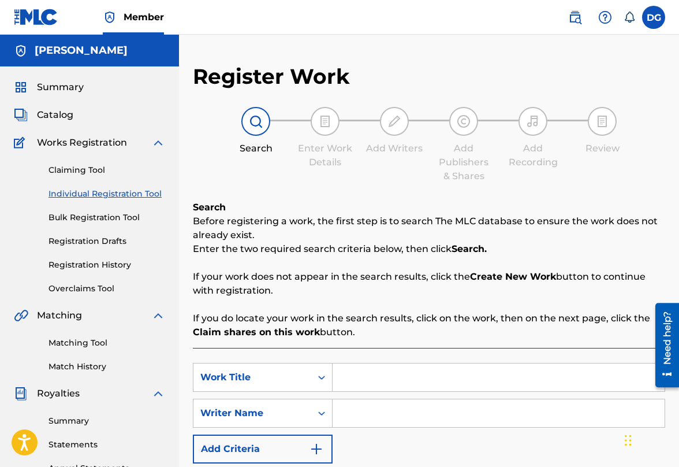
click at [349, 382] on input "Search Form" at bounding box center [499, 377] width 332 height 28
type input "WE'VE GOT THE POWER [PERSON_NAME] VERSION"
click at [358, 415] on input "Search Form" at bounding box center [499, 413] width 332 height 28
click at [343, 412] on input "Search Form" at bounding box center [499, 413] width 332 height 28
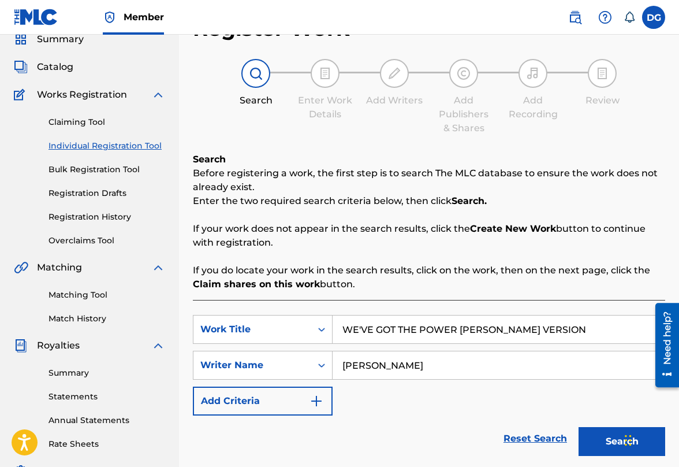
scroll to position [49, 0]
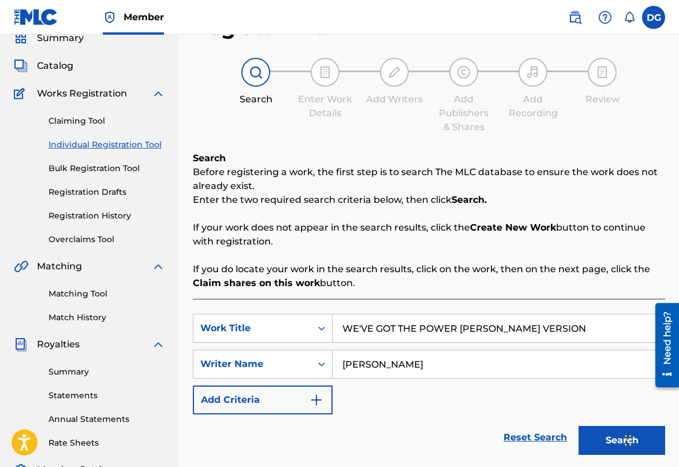
click at [317, 397] on img "Search Form" at bounding box center [317, 400] width 14 height 14
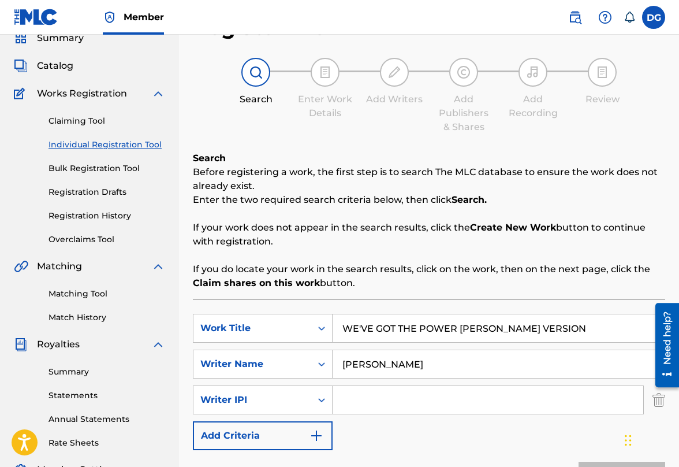
drag, startPoint x: 405, startPoint y: 366, endPoint x: 333, endPoint y: 368, distance: 72.2
click at [333, 368] on input "[PERSON_NAME]" at bounding box center [499, 364] width 332 height 28
type input "[PERSON_NAME]"
click at [347, 403] on input "Search Form" at bounding box center [488, 400] width 311 height 28
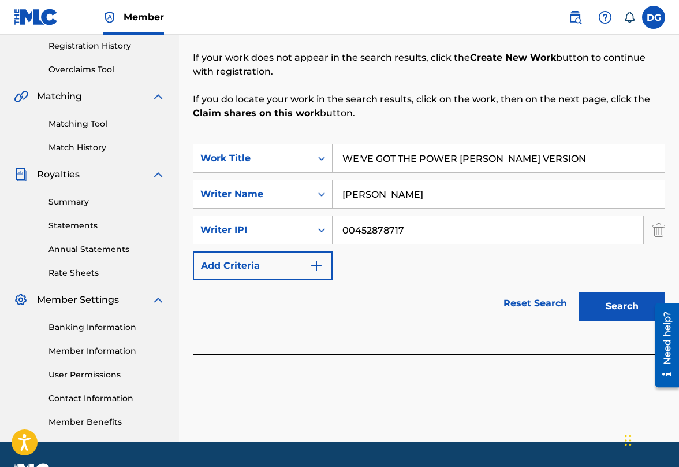
scroll to position [250, 0]
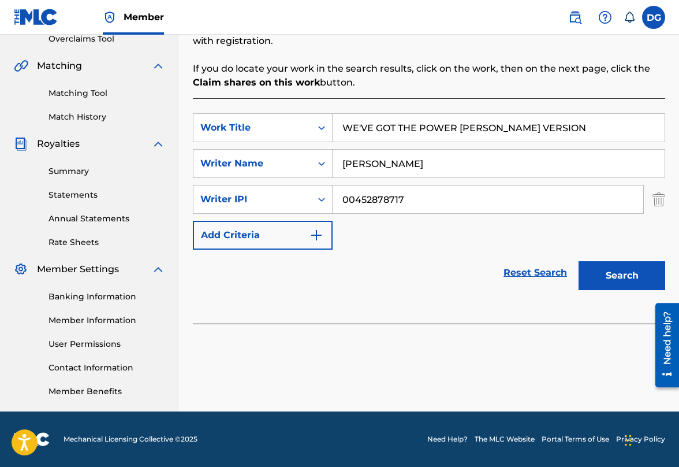
type input "00452878717"
click at [634, 277] on button "Search" at bounding box center [622, 275] width 87 height 29
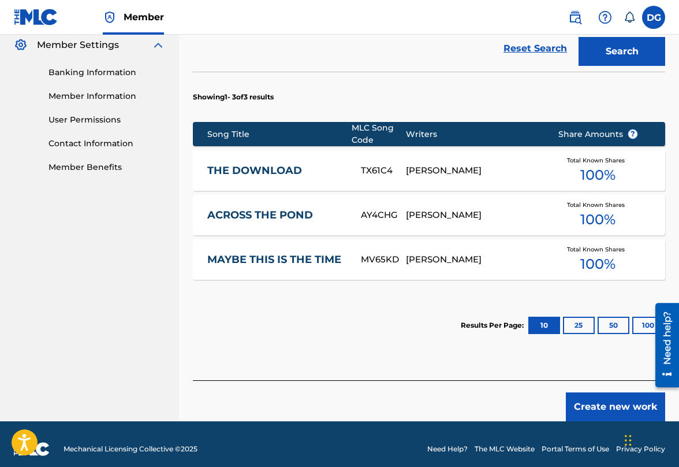
scroll to position [483, 0]
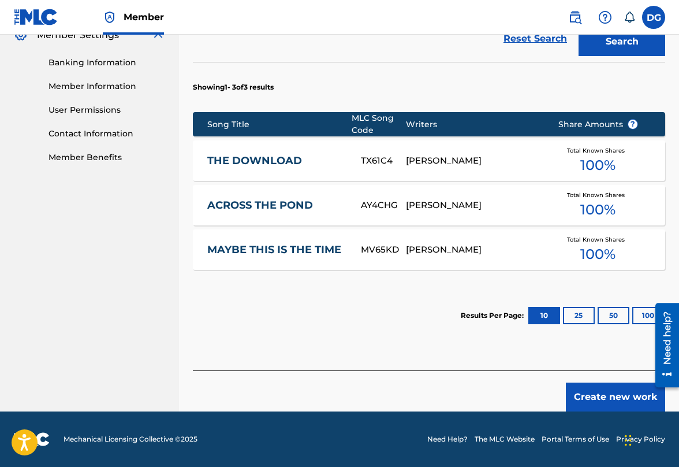
click at [631, 399] on button "Create new work" at bounding box center [615, 396] width 99 height 29
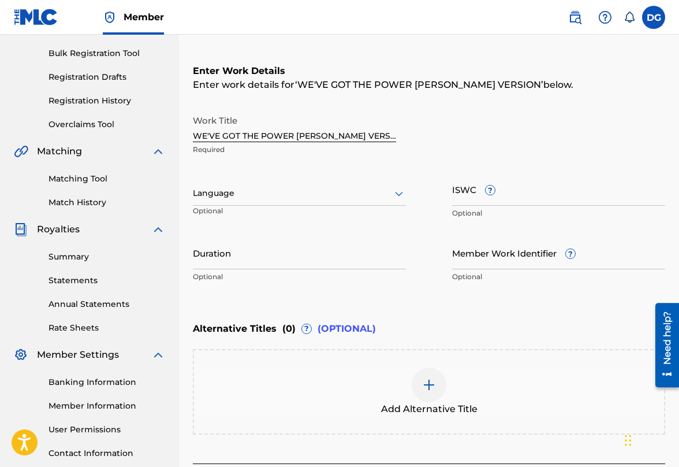
scroll to position [163, 0]
click at [398, 192] on icon at bounding box center [399, 194] width 14 height 14
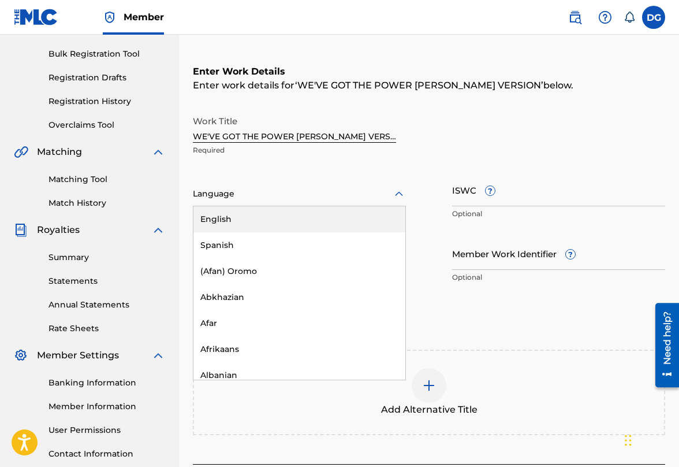
click at [375, 222] on div "English" at bounding box center [300, 219] width 212 height 26
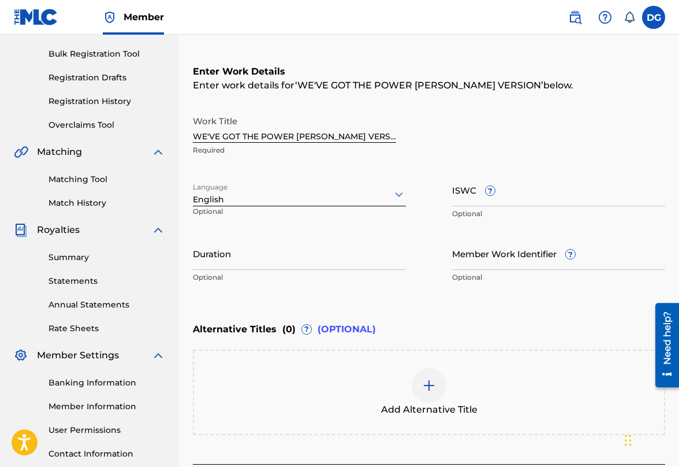
click at [503, 195] on input "ISWC ?" at bounding box center [558, 189] width 213 height 33
type input "T3305510247"
click at [512, 252] on input "Member Work Identifier ?" at bounding box center [558, 253] width 213 height 33
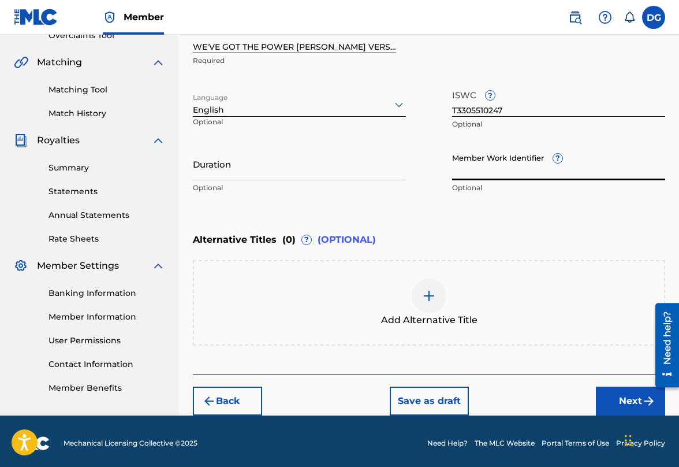
scroll to position [257, 0]
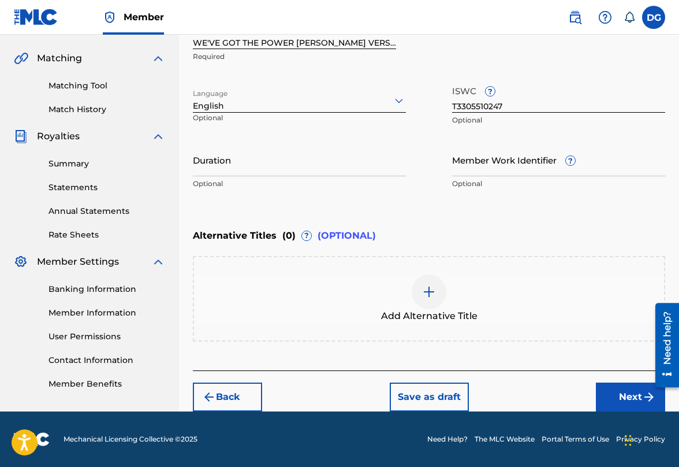
click at [430, 291] on img at bounding box center [429, 292] width 14 height 14
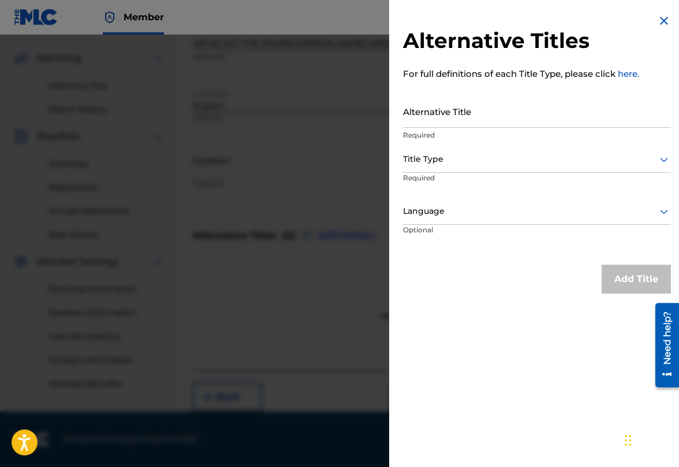
click at [447, 116] on input "Alternative Title" at bounding box center [537, 111] width 268 height 33
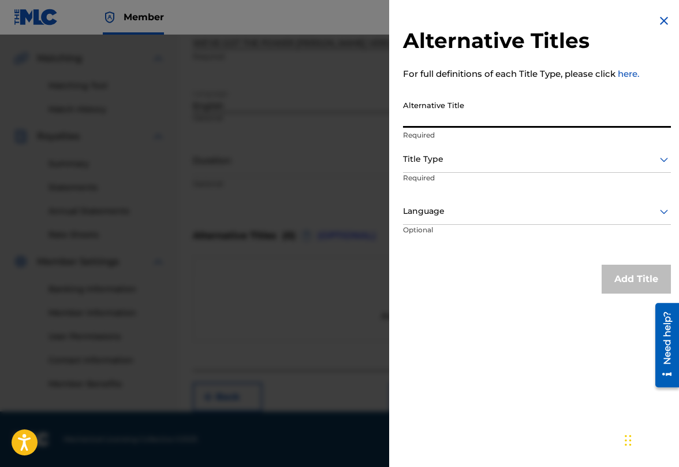
type input "Q"
type input "="
click at [452, 120] on input "WE'VE GOT THE POSWER" at bounding box center [537, 111] width 268 height 33
drag, startPoint x: 433, startPoint y: 119, endPoint x: 449, endPoint y: 120, distance: 15.6
click at [449, 120] on input "WE'VE GOT THE POSWER" at bounding box center [537, 111] width 268 height 33
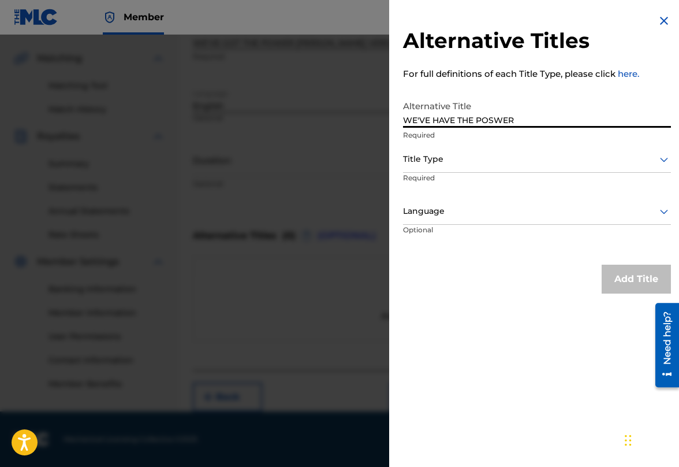
click at [497, 121] on input "WE'VE HAVE THE POSWER" at bounding box center [537, 111] width 268 height 33
type input "WE'VE HAVE THE POWER"
click at [469, 166] on div at bounding box center [537, 159] width 268 height 14
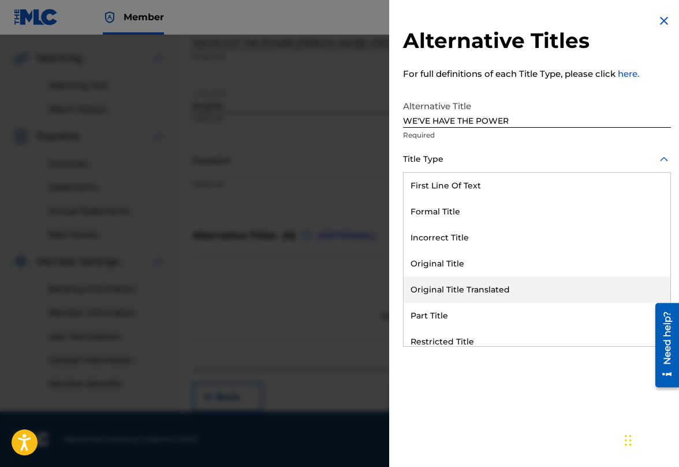
scroll to position [113, 0]
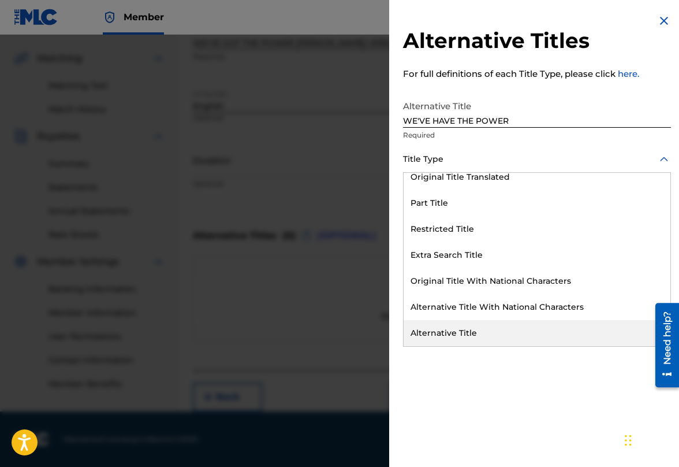
click at [467, 335] on div "Alternative Title" at bounding box center [537, 333] width 267 height 26
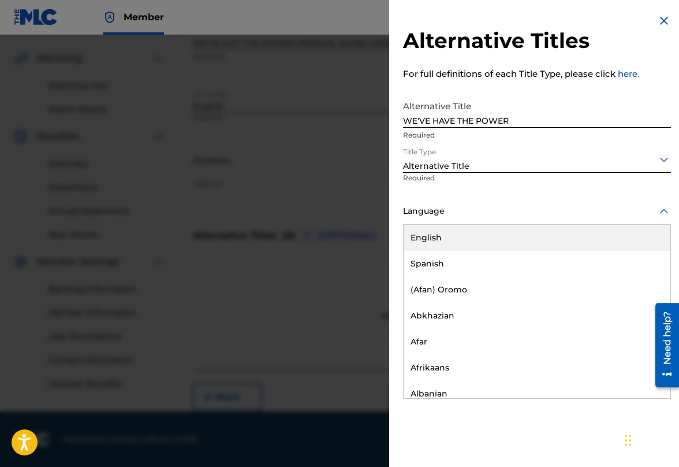
click at [491, 222] on div "Language" at bounding box center [537, 212] width 268 height 26
click at [487, 237] on div "English" at bounding box center [537, 238] width 267 height 26
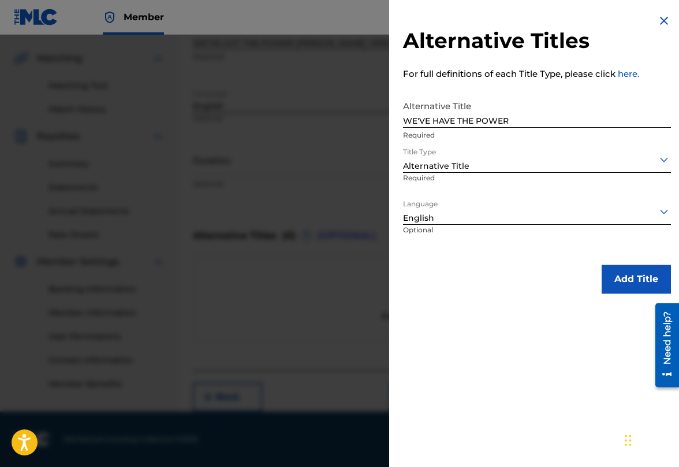
click at [654, 274] on button "Add Title" at bounding box center [636, 279] width 69 height 29
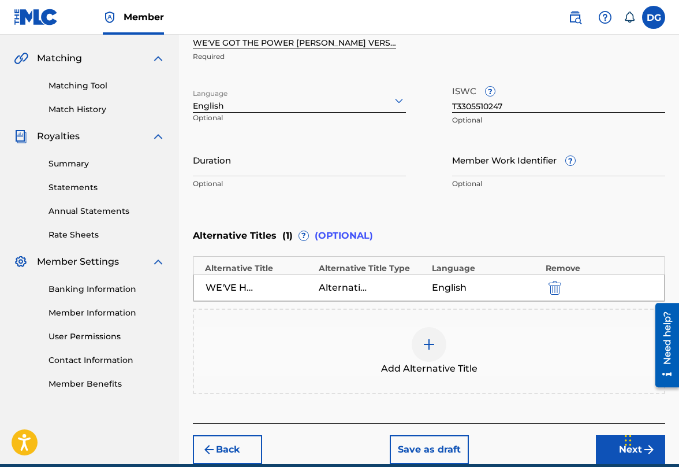
click at [432, 342] on img at bounding box center [429, 344] width 14 height 14
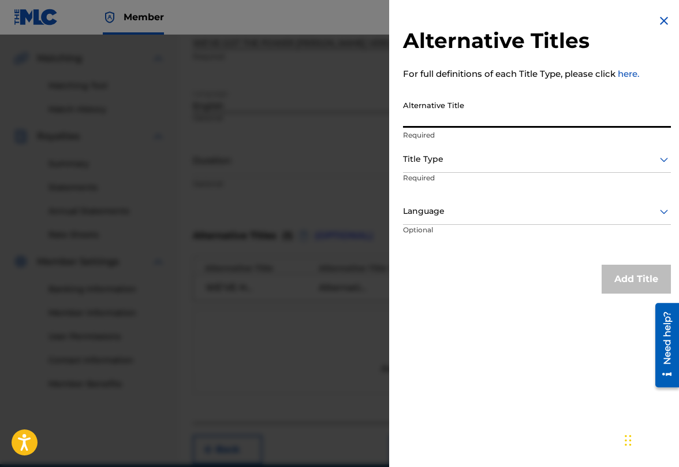
click at [453, 116] on input "Alternative Title" at bounding box center [537, 111] width 268 height 33
type input "WE HAVE GOT THE POWER"
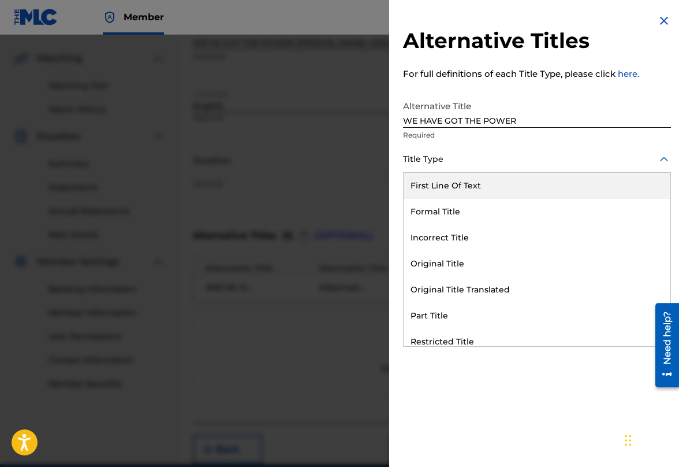
click at [453, 165] on div at bounding box center [537, 159] width 268 height 14
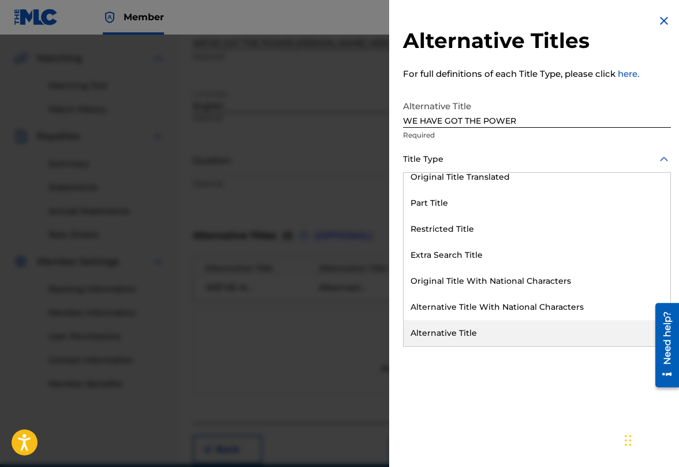
click at [450, 329] on div "Alternative Title" at bounding box center [537, 333] width 267 height 26
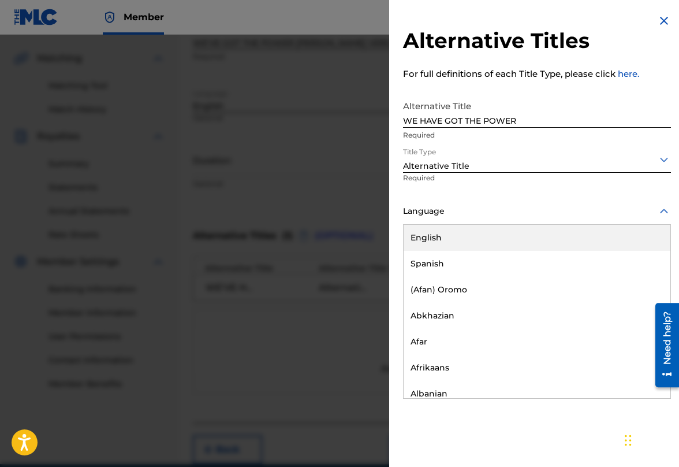
click at [469, 215] on div at bounding box center [537, 211] width 268 height 14
click at [466, 236] on div "English" at bounding box center [537, 238] width 267 height 26
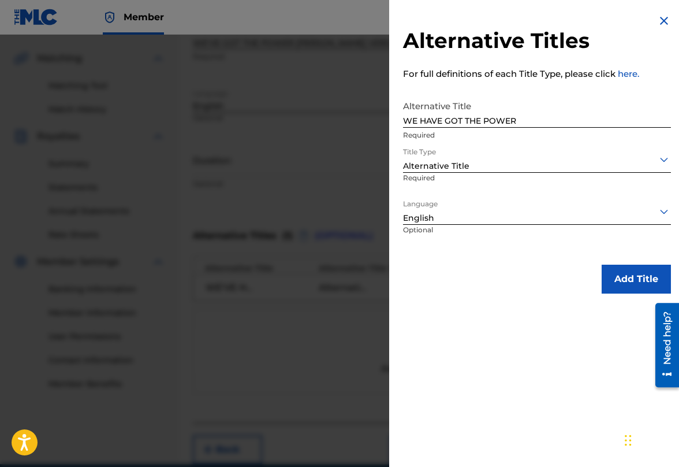
click at [641, 278] on button "Add Title" at bounding box center [636, 279] width 69 height 29
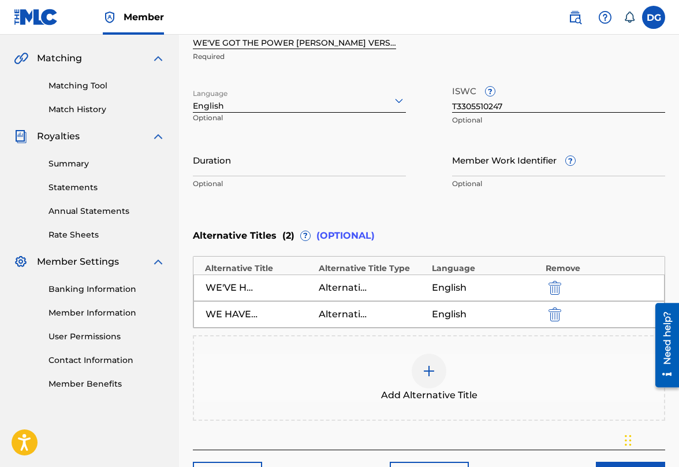
scroll to position [336, 0]
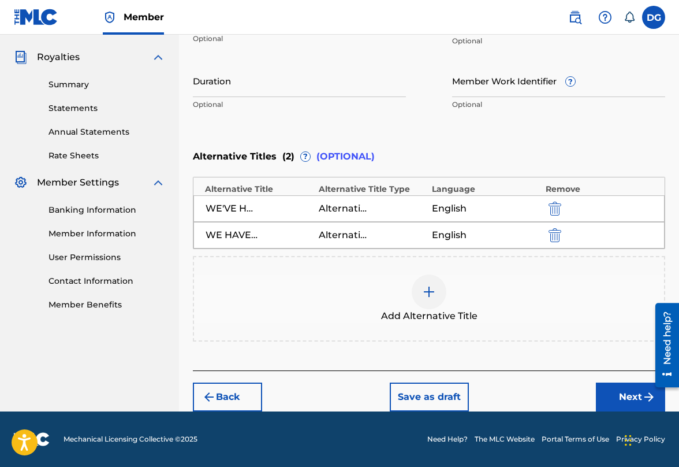
click at [615, 398] on button "Next" at bounding box center [630, 396] width 69 height 29
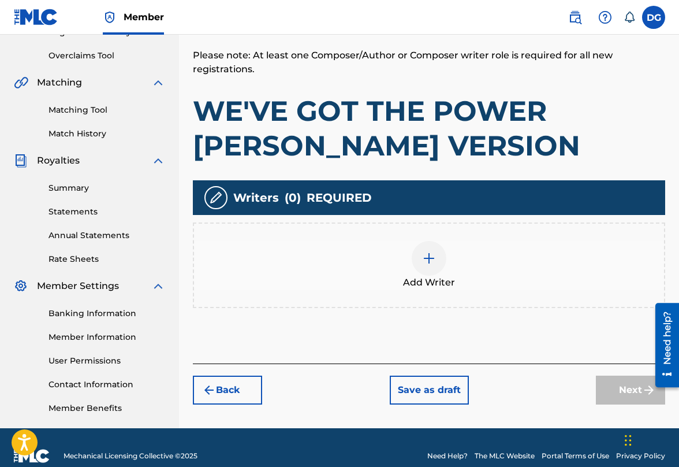
scroll to position [250, 0]
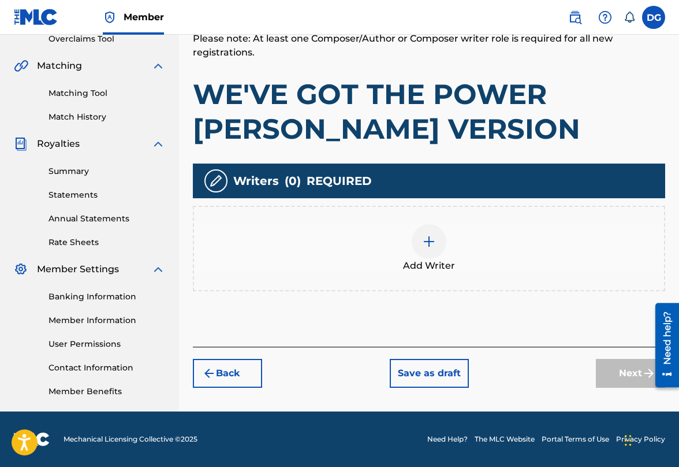
click at [430, 242] on img at bounding box center [429, 242] width 14 height 14
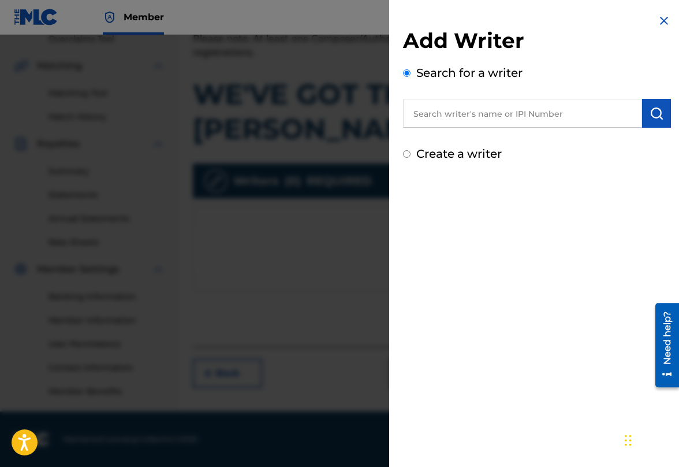
click at [453, 120] on input "text" at bounding box center [522, 113] width 239 height 29
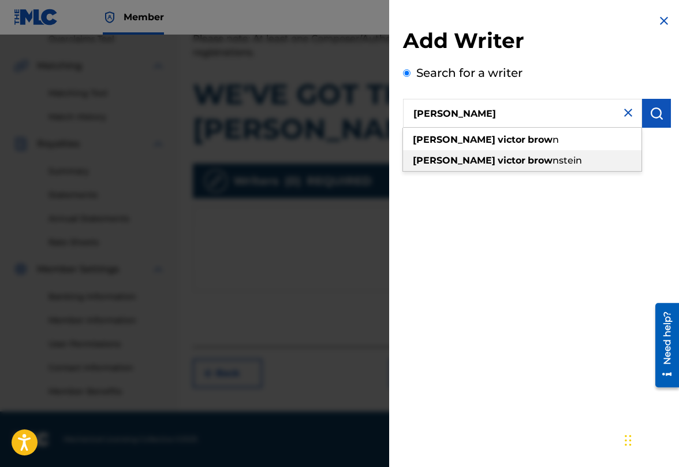
click at [528, 164] on strong "brow" at bounding box center [540, 160] width 25 height 11
type input "[PERSON_NAME]"
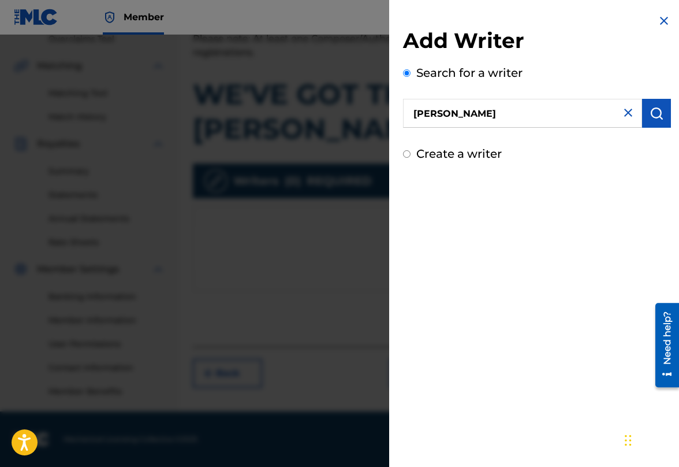
click at [656, 117] on img "submit" at bounding box center [657, 113] width 14 height 14
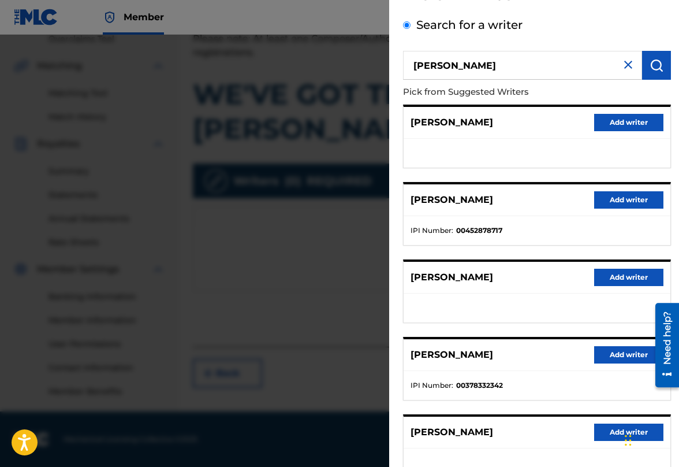
scroll to position [50, 0]
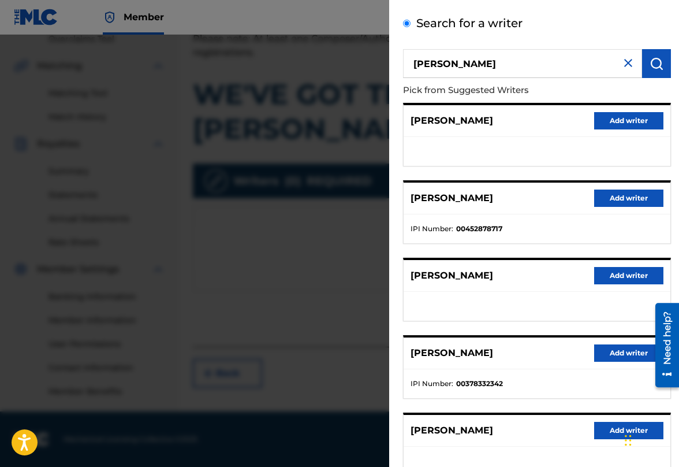
click at [624, 200] on button "Add writer" at bounding box center [628, 197] width 69 height 17
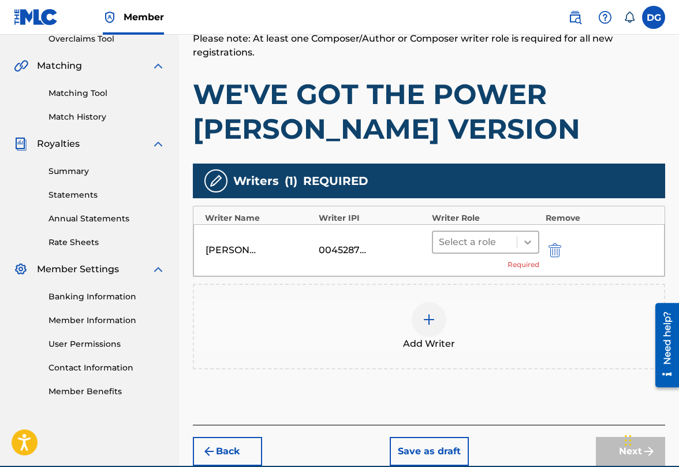
click at [529, 242] on icon at bounding box center [527, 242] width 7 height 4
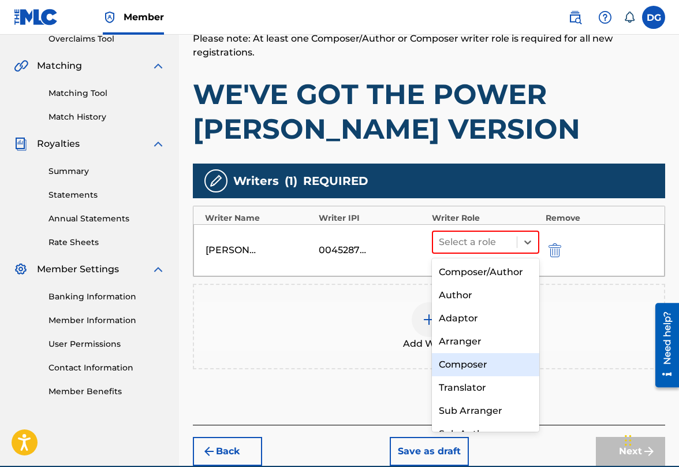
click at [496, 364] on div "Composer" at bounding box center [485, 364] width 107 height 23
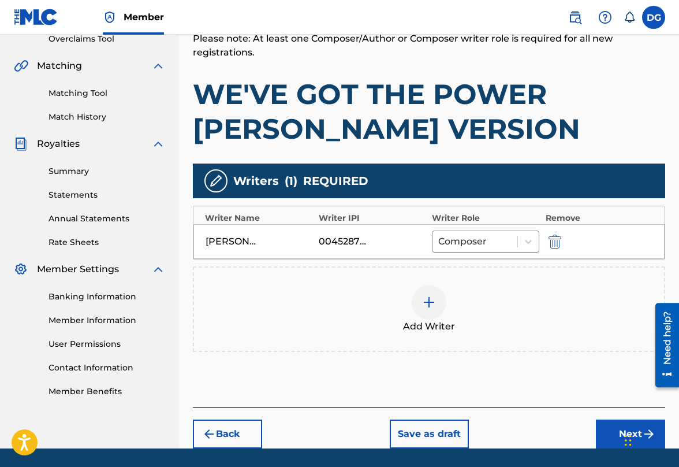
click at [434, 302] on img at bounding box center [429, 302] width 14 height 14
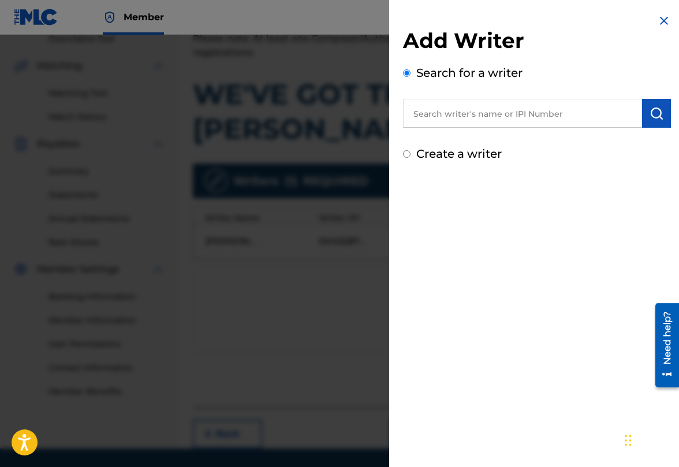
click at [475, 115] on input "text" at bounding box center [522, 113] width 239 height 29
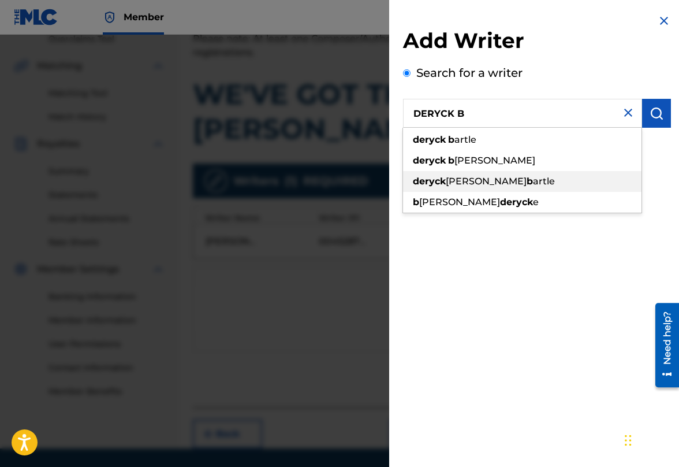
click at [533, 185] on span "artle" at bounding box center [544, 181] width 22 height 11
type input "[PERSON_NAME] [PERSON_NAME]"
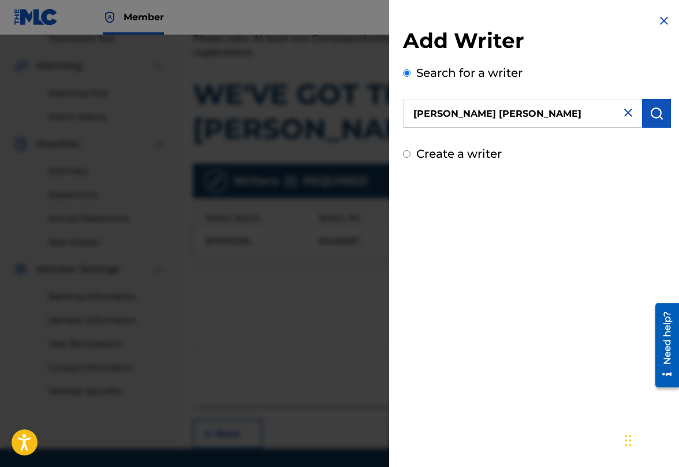
click at [650, 114] on img "submit" at bounding box center [657, 113] width 14 height 14
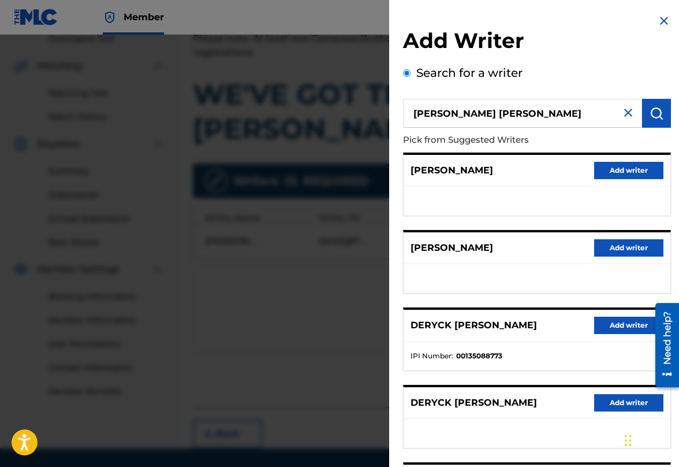
click at [625, 325] on button "Add writer" at bounding box center [628, 325] width 69 height 17
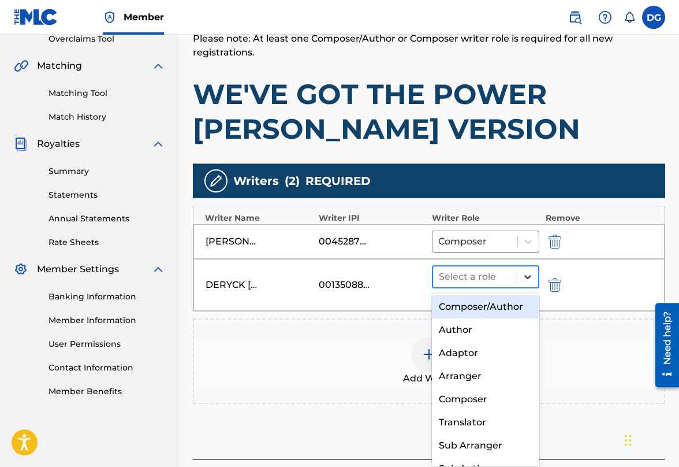
click at [527, 275] on icon at bounding box center [528, 277] width 12 height 12
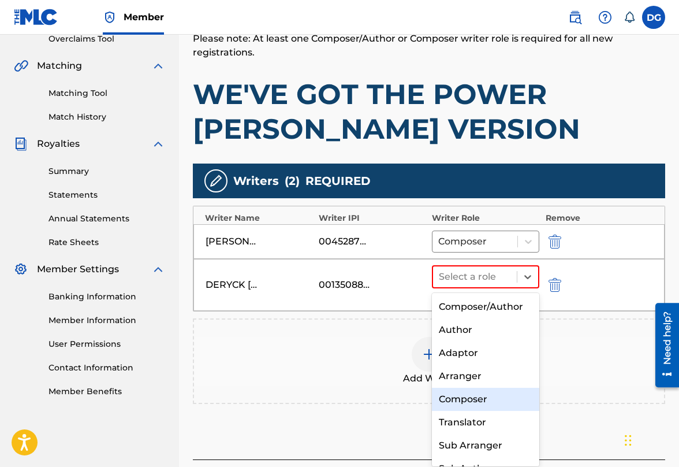
click at [489, 397] on div "Composer" at bounding box center [485, 399] width 107 height 23
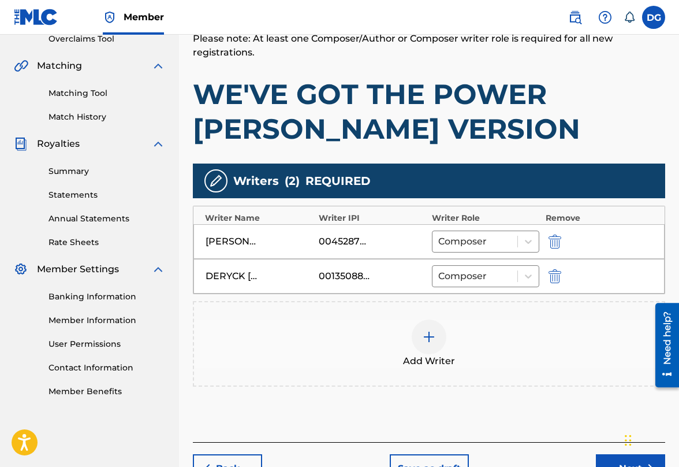
click at [429, 333] on img at bounding box center [429, 337] width 14 height 14
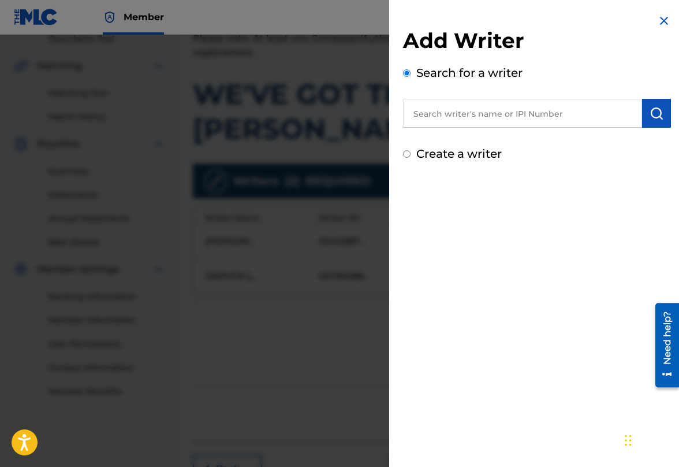
click at [470, 111] on input "text" at bounding box center [522, 113] width 239 height 29
type input "[PERSON_NAME] [PERSON_NAME]"
click at [655, 116] on img "submit" at bounding box center [657, 113] width 14 height 14
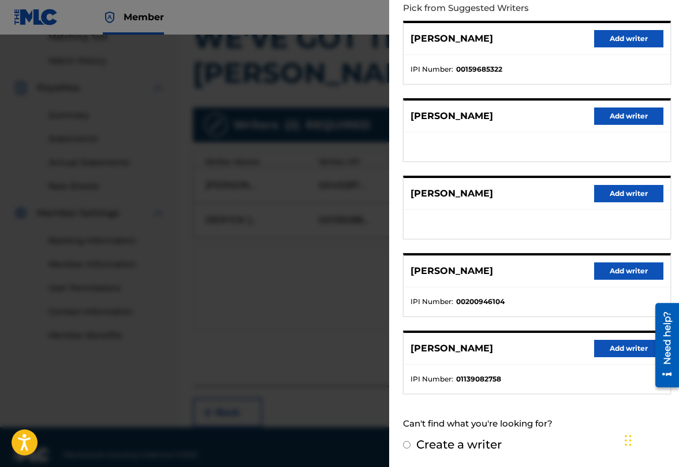
scroll to position [321, 0]
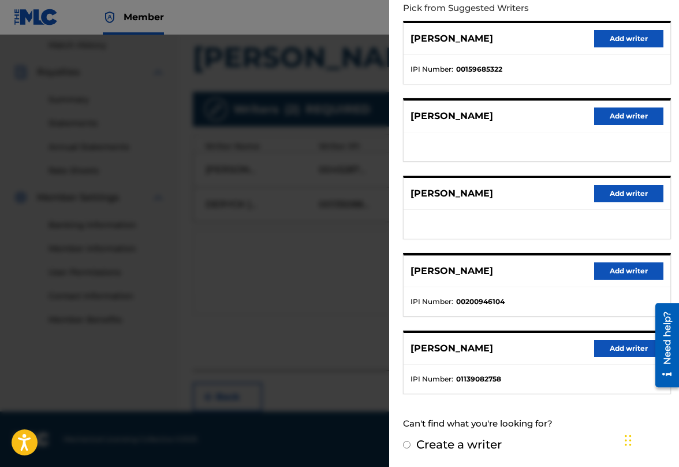
click at [408, 445] on input "Create a writer" at bounding box center [407, 445] width 8 height 8
radio input "false"
radio input "true"
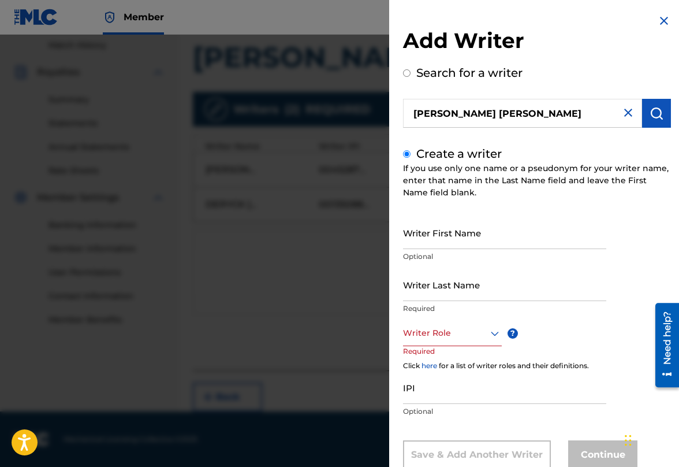
click at [465, 241] on input "Writer First Name" at bounding box center [504, 232] width 203 height 33
type input "[PERSON_NAME]"
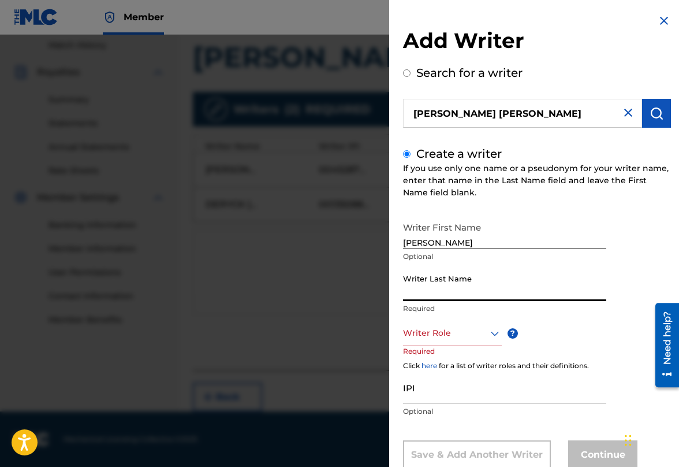
click at [461, 295] on input "Writer Last Name" at bounding box center [504, 284] width 203 height 33
type input "[PERSON_NAME]"
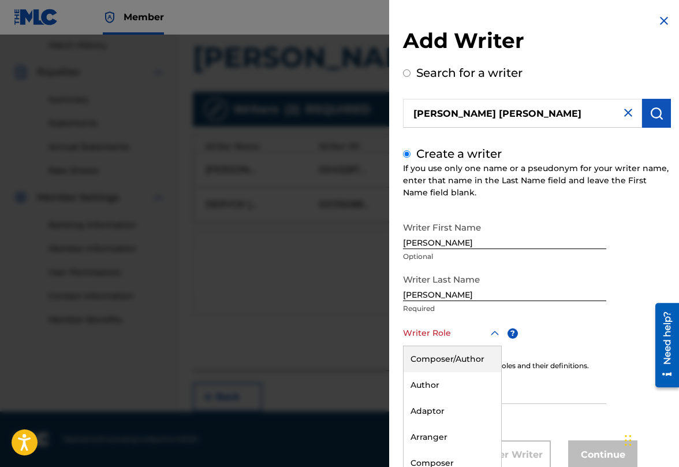
scroll to position [34, 0]
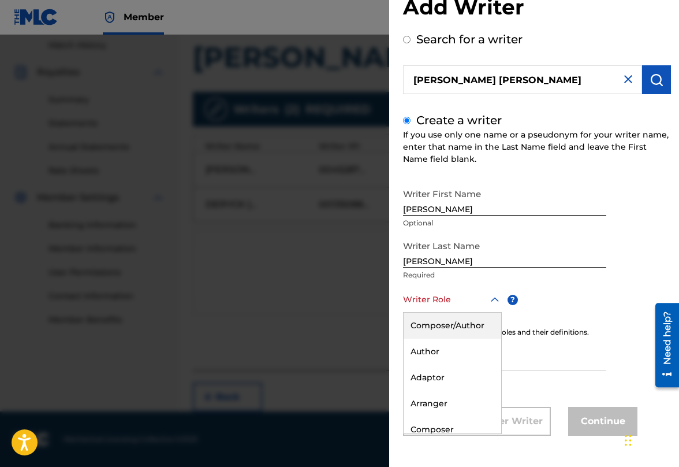
click at [467, 312] on div "Composer/Author, 1 of 8. 8 results available. Use Up and Down to choose options…" at bounding box center [452, 300] width 99 height 26
click at [461, 345] on div "Author" at bounding box center [453, 351] width 98 height 26
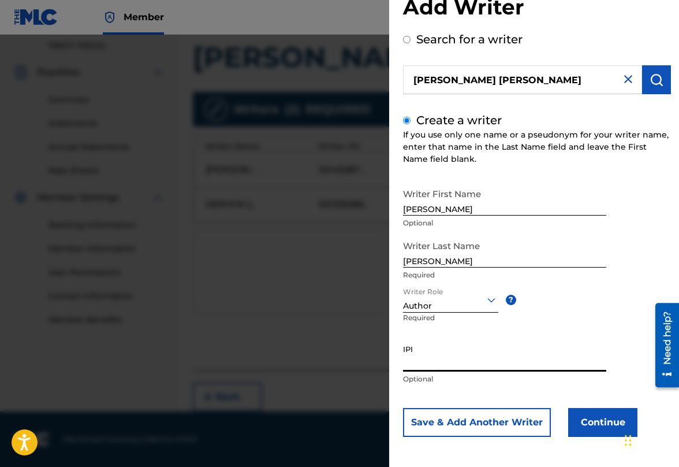
click at [456, 364] on input "IPI" at bounding box center [504, 354] width 203 height 33
type input "00528505158"
click at [594, 418] on button "Continue" at bounding box center [602, 422] width 69 height 29
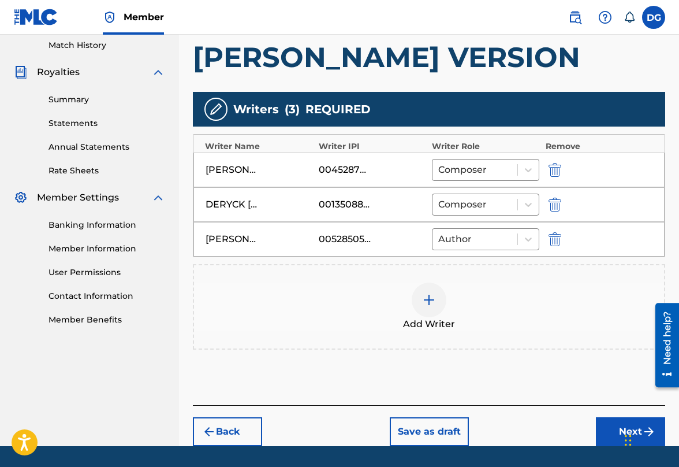
scroll to position [356, 0]
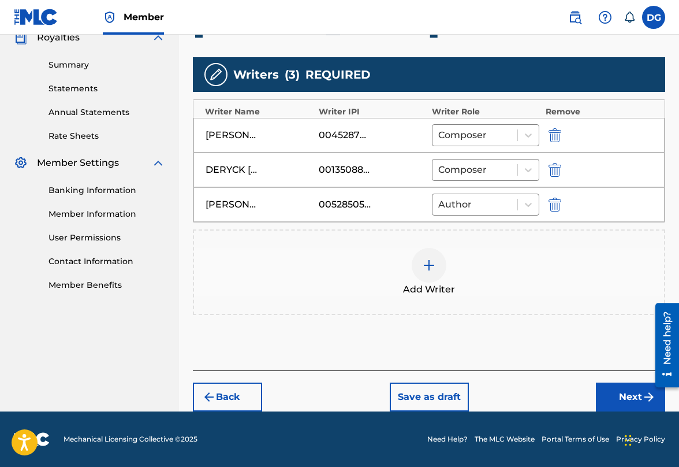
click at [627, 399] on button "Next" at bounding box center [630, 396] width 69 height 29
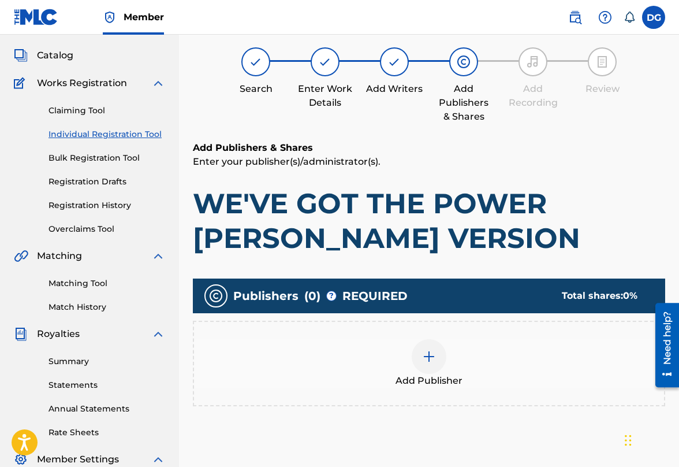
scroll to position [52, 0]
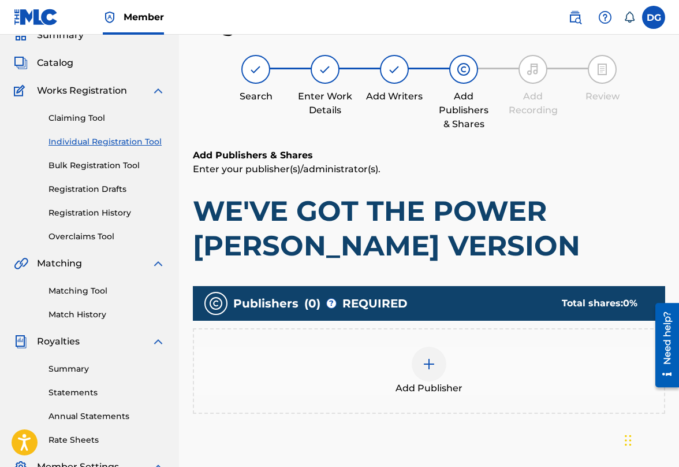
click at [436, 365] on div at bounding box center [429, 364] width 35 height 35
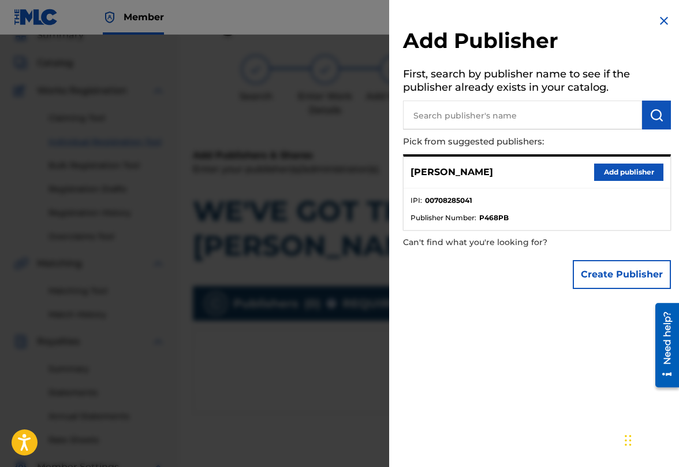
click at [629, 173] on button "Add publisher" at bounding box center [628, 171] width 69 height 17
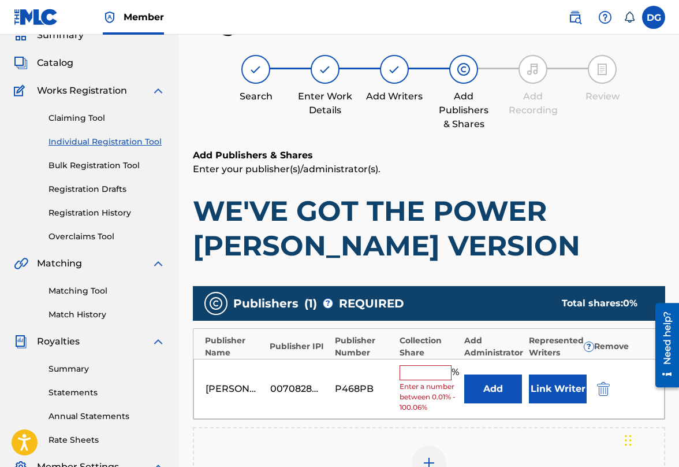
click at [437, 370] on input "text" at bounding box center [426, 372] width 52 height 15
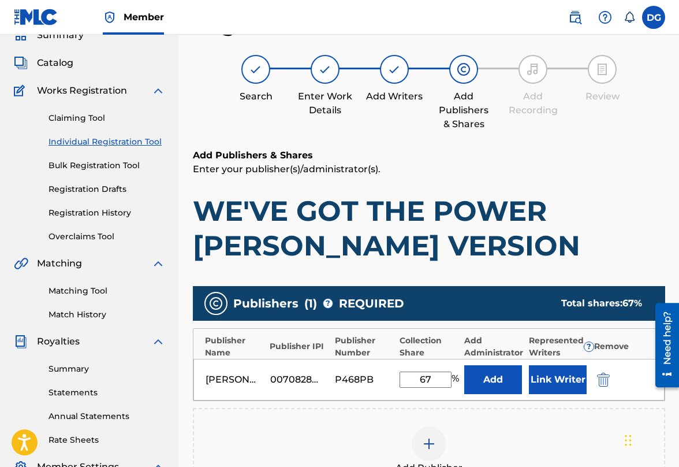
type input "67"
click at [550, 383] on button "Link Writer" at bounding box center [558, 379] width 58 height 29
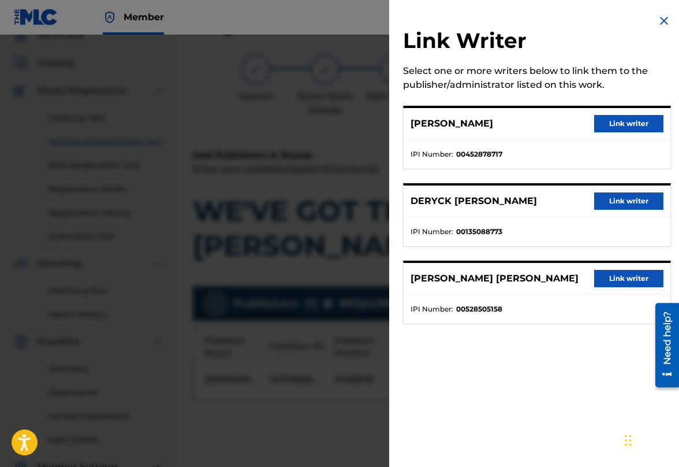
click at [620, 199] on button "Link writer" at bounding box center [628, 200] width 69 height 17
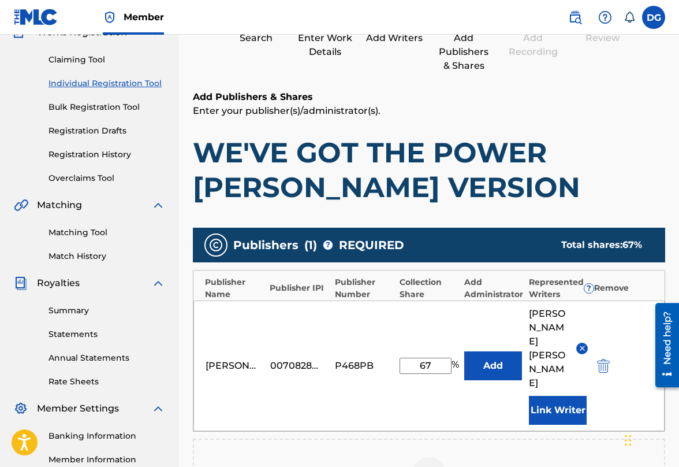
scroll to position [111, 0]
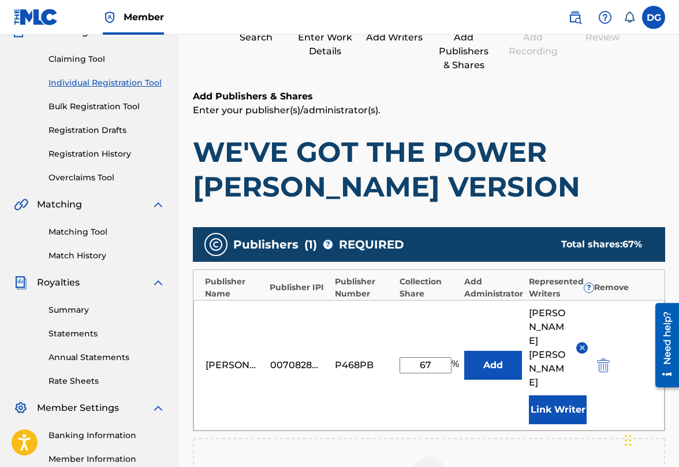
click at [575, 395] on button "Link Writer" at bounding box center [558, 409] width 58 height 29
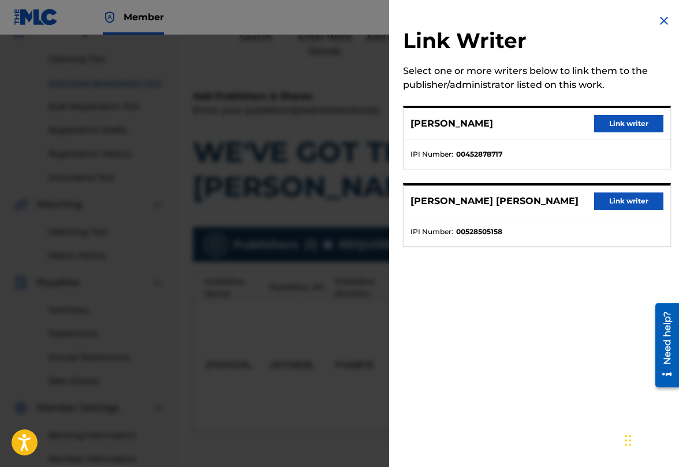
click at [641, 202] on button "Link writer" at bounding box center [628, 200] width 69 height 17
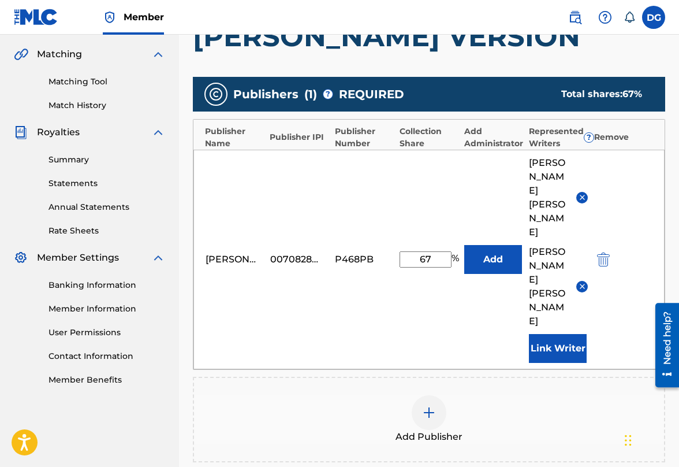
scroll to position [388, 0]
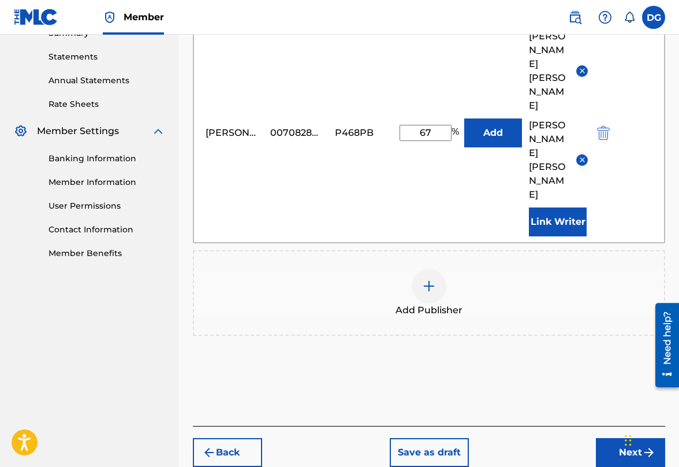
click at [625, 438] on button "Next" at bounding box center [630, 452] width 69 height 29
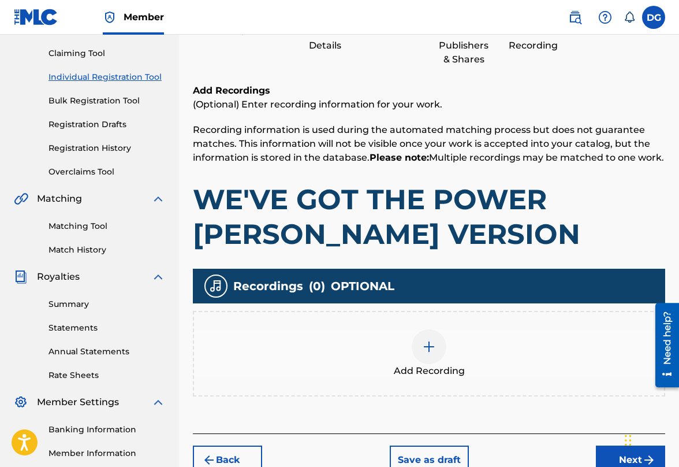
scroll to position [250, 0]
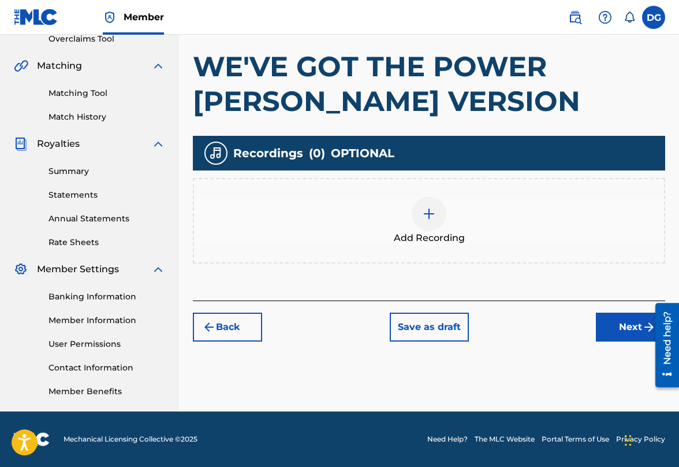
click at [631, 322] on button "Next" at bounding box center [630, 326] width 69 height 29
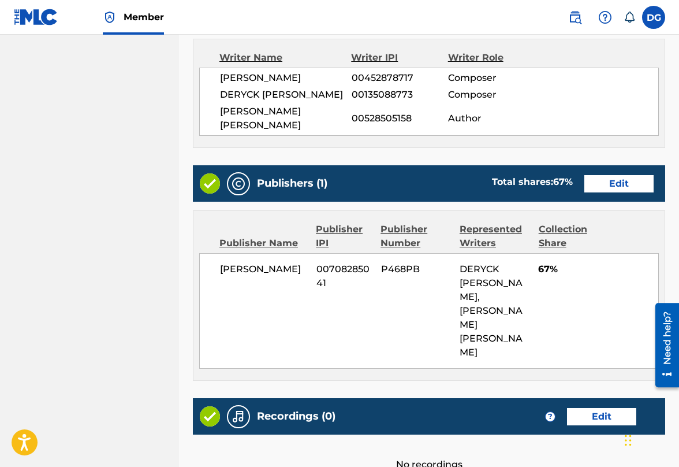
scroll to position [715, 0]
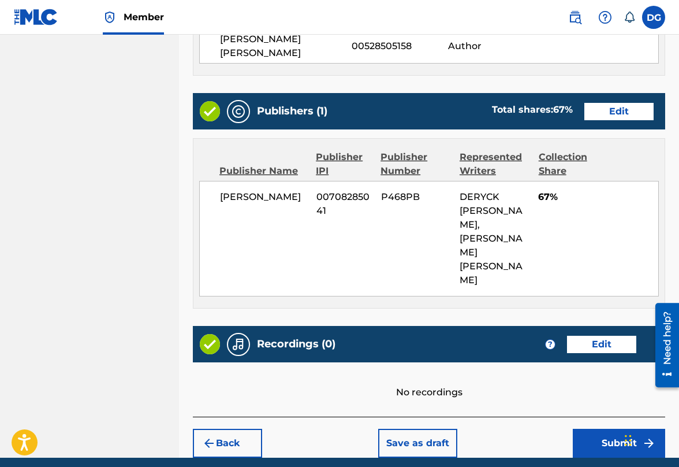
click at [615, 429] on button "Submit" at bounding box center [619, 443] width 92 height 29
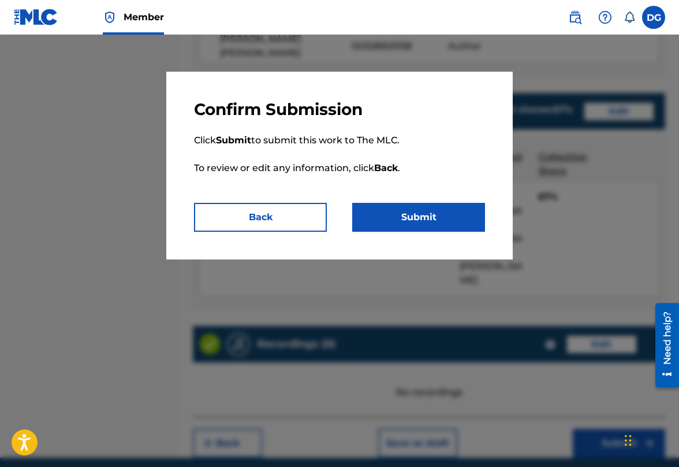
click at [463, 219] on button "Submit" at bounding box center [418, 217] width 133 height 29
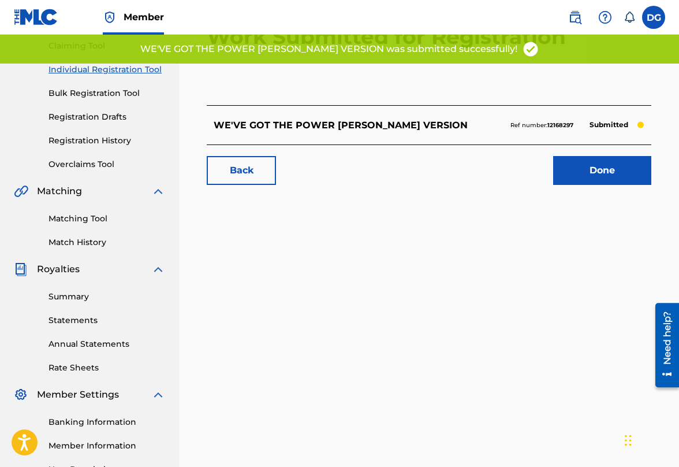
scroll to position [128, 0]
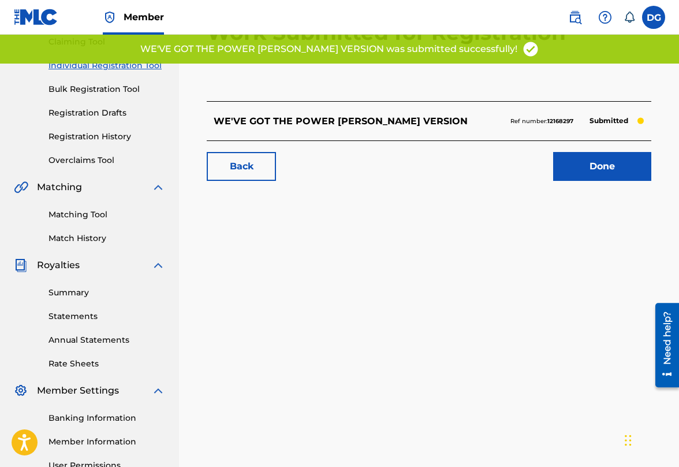
click at [573, 172] on link "Done" at bounding box center [602, 166] width 98 height 29
